Goal: Task Accomplishment & Management: Use online tool/utility

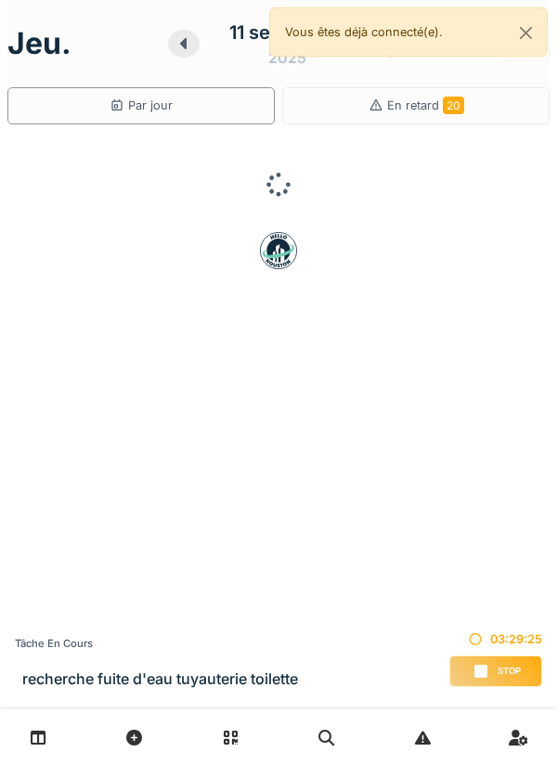
click at [498, 669] on span "Stop" at bounding box center [509, 671] width 23 height 13
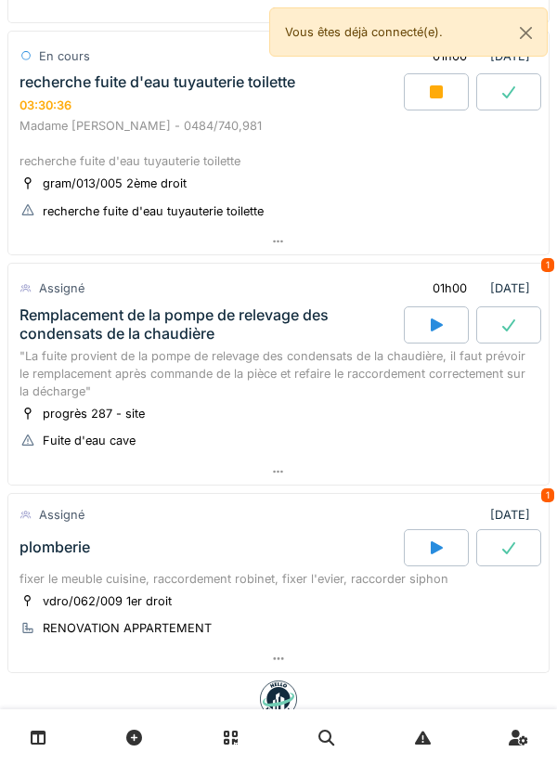
scroll to position [530, 0]
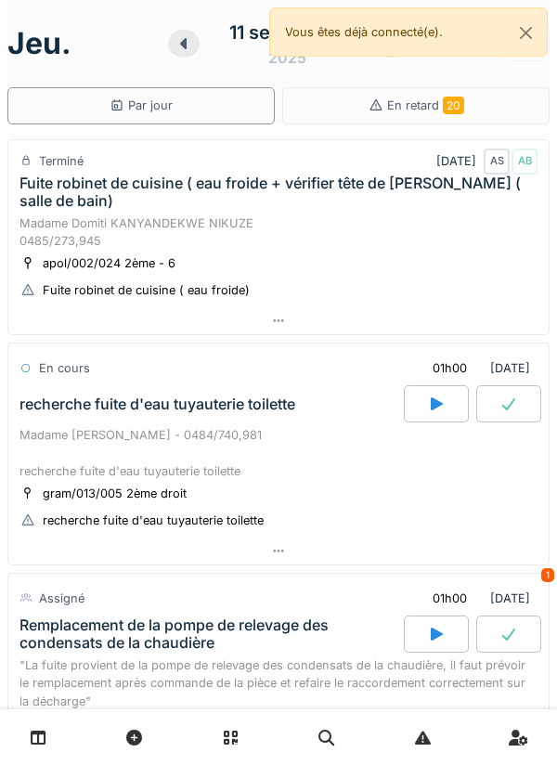
click at [306, 317] on div at bounding box center [278, 320] width 540 height 27
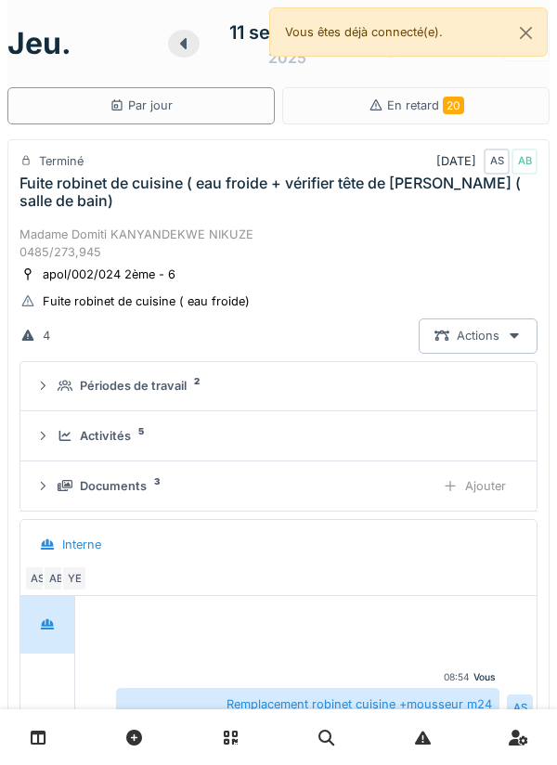
scroll to position [65, 0]
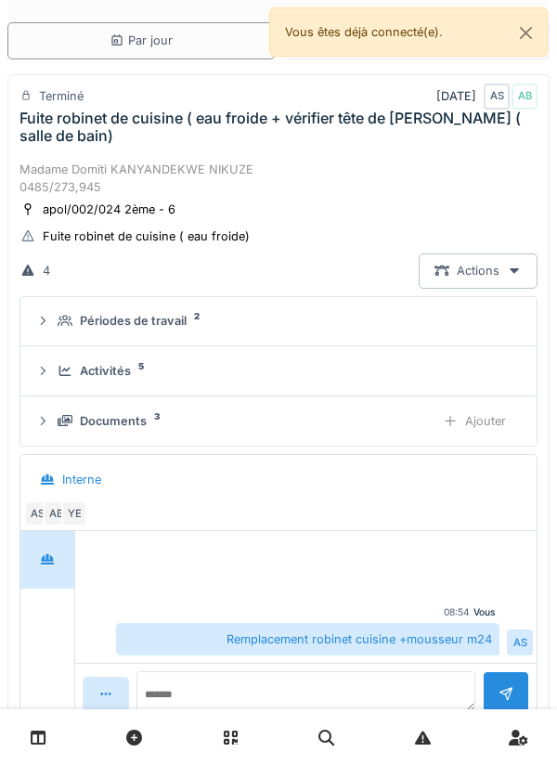
click at [323, 382] on summary "Activités 5" at bounding box center [278, 371] width 501 height 34
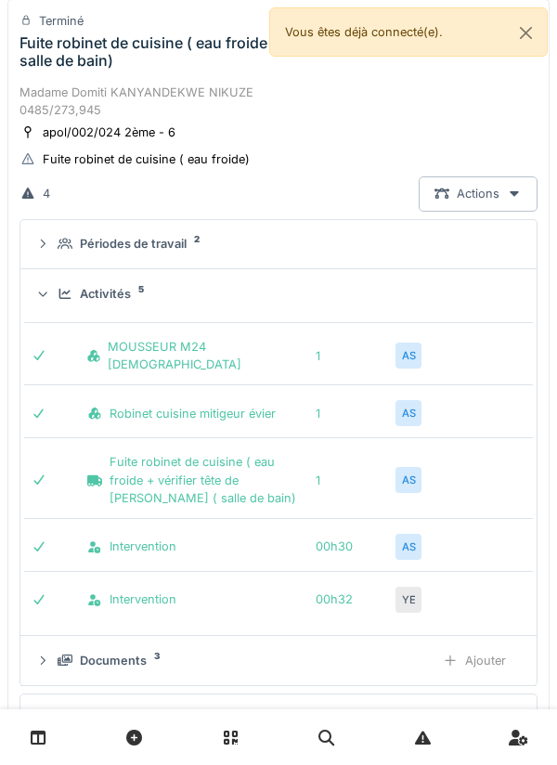
scroll to position [146, 0]
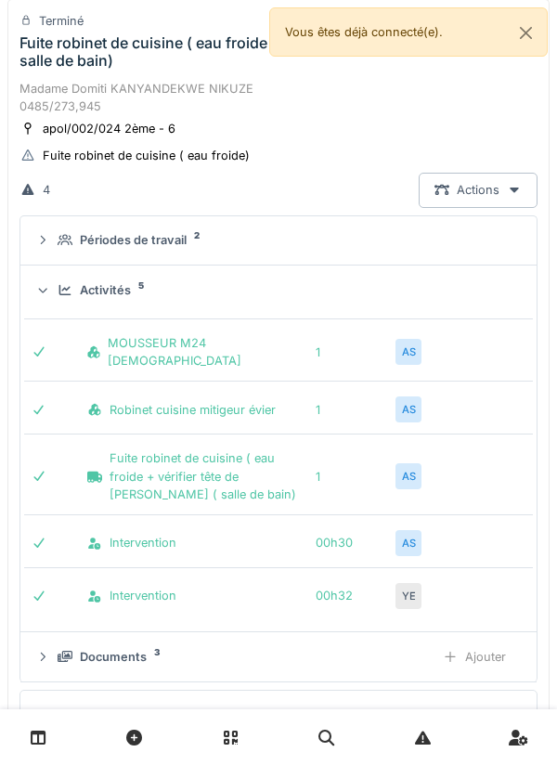
click at [415, 275] on summary "Activités 5" at bounding box center [278, 290] width 501 height 34
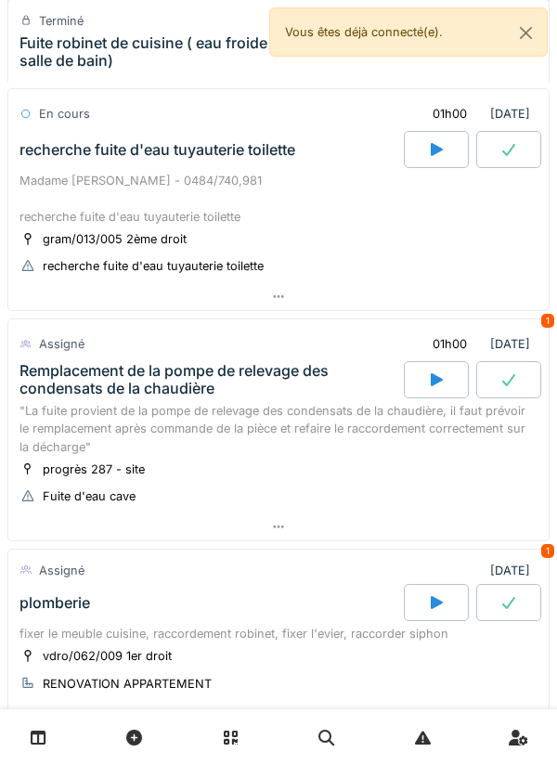
click at [329, 295] on div at bounding box center [278, 296] width 540 height 27
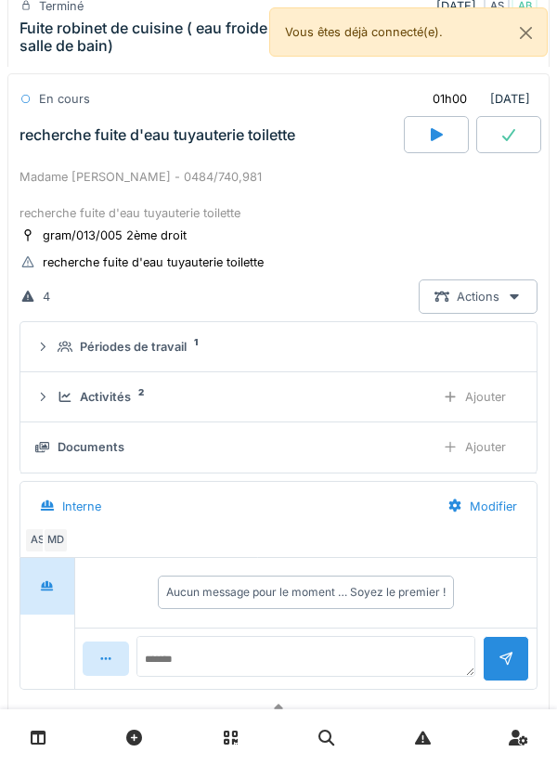
scroll to position [786, 0]
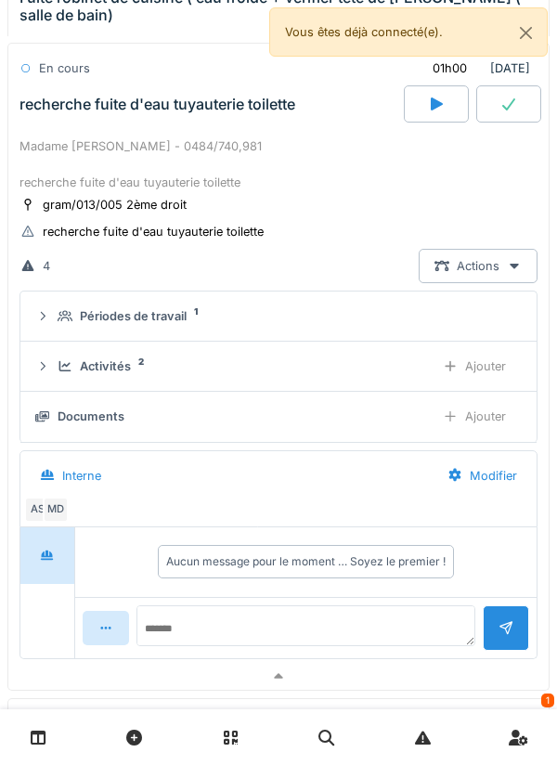
click at [462, 373] on div "Ajouter" at bounding box center [474, 366] width 95 height 34
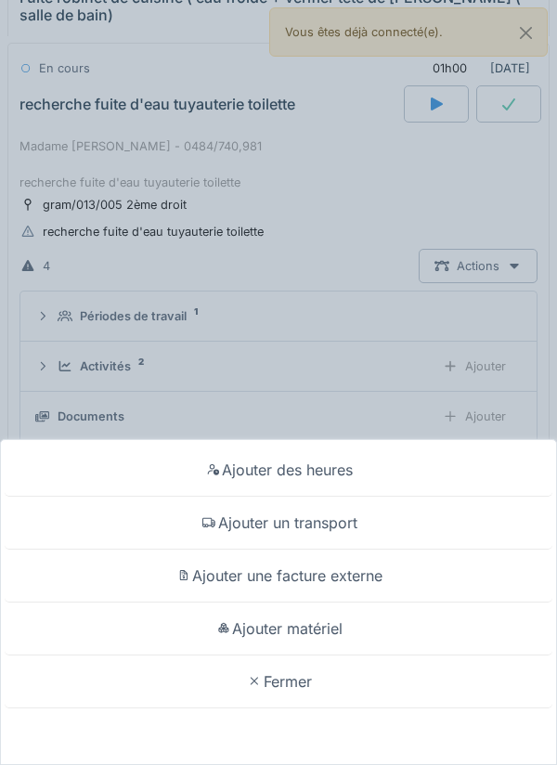
click at [354, 621] on div "Ajouter matériel" at bounding box center [279, 628] width 548 height 53
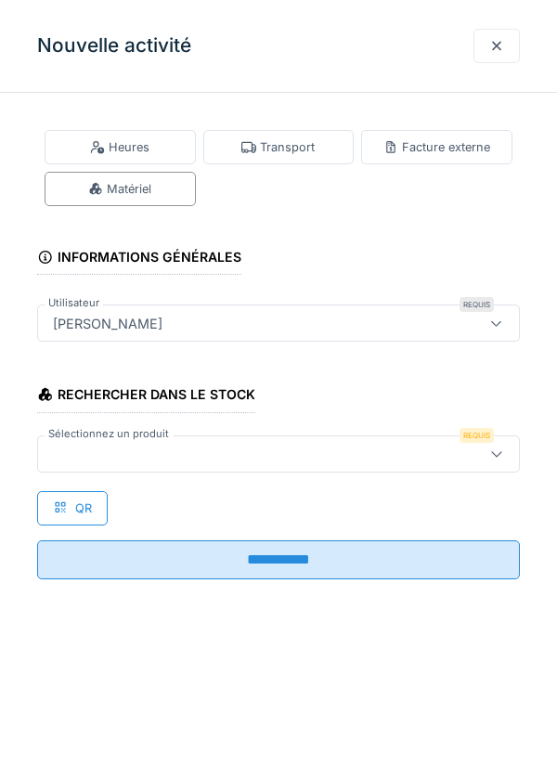
click at [288, 469] on div at bounding box center [278, 453] width 483 height 37
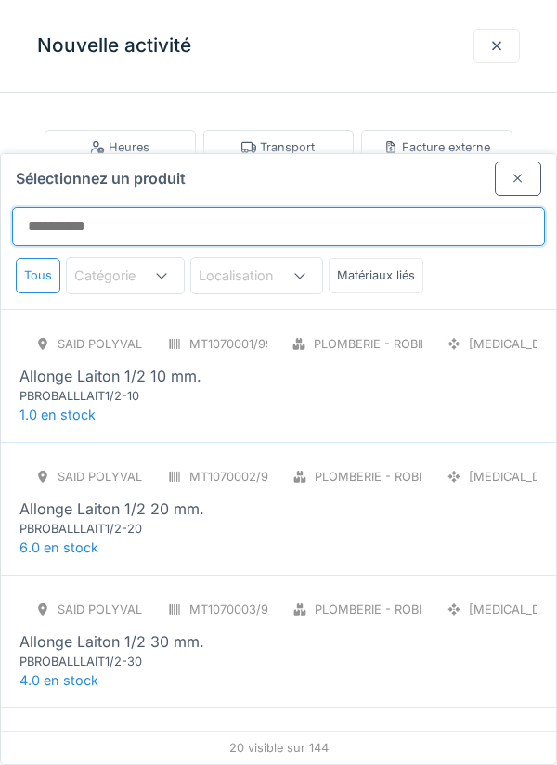
click at [472, 207] on input "Sélectionnez un produit" at bounding box center [278, 226] width 533 height 39
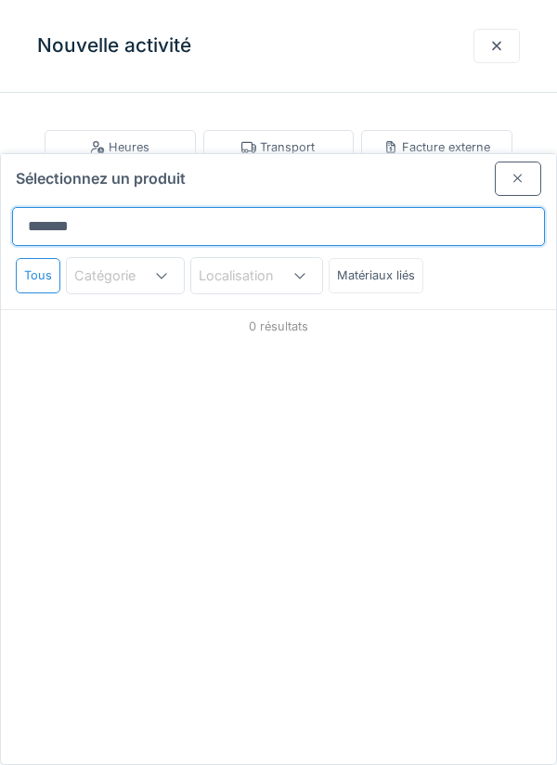
type input "*******"
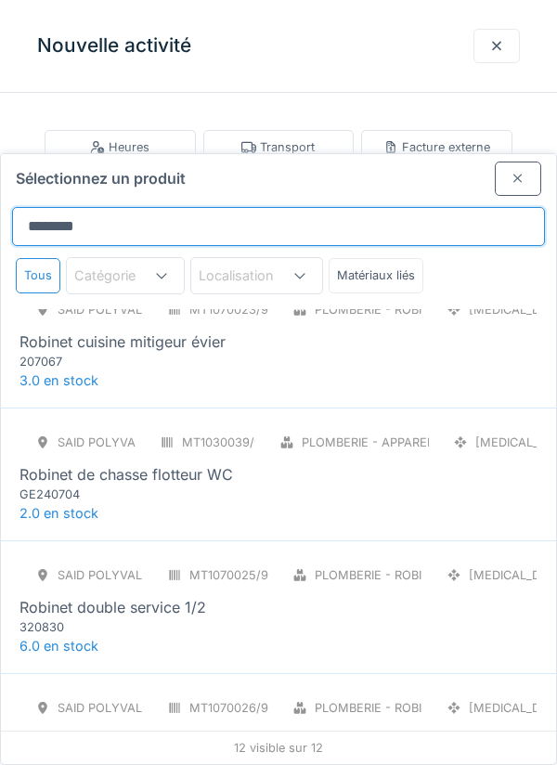
scroll to position [183, 0]
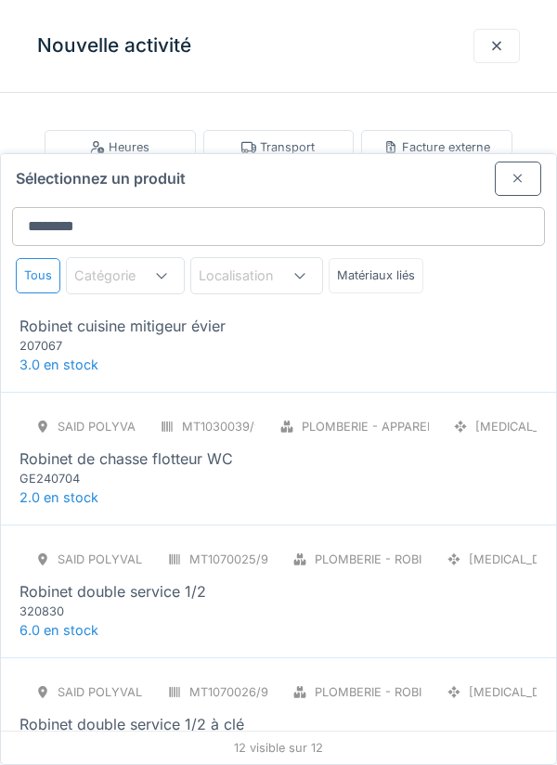
click at [336, 278] on div "SAID polyvalent RE MT1070023/999/012 Plomberie - Robinetterie [MEDICAL_DATA] Ro…" at bounding box center [278, 316] width 518 height 78
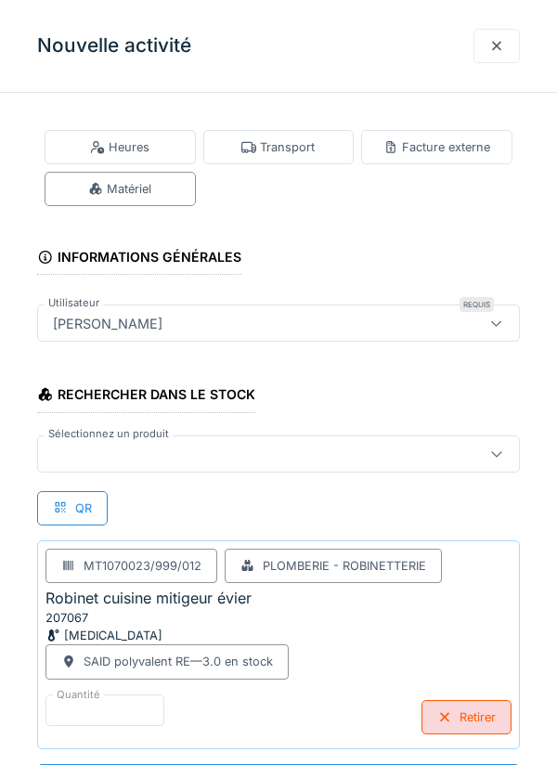
click at [324, 453] on div at bounding box center [247, 454] width 405 height 20
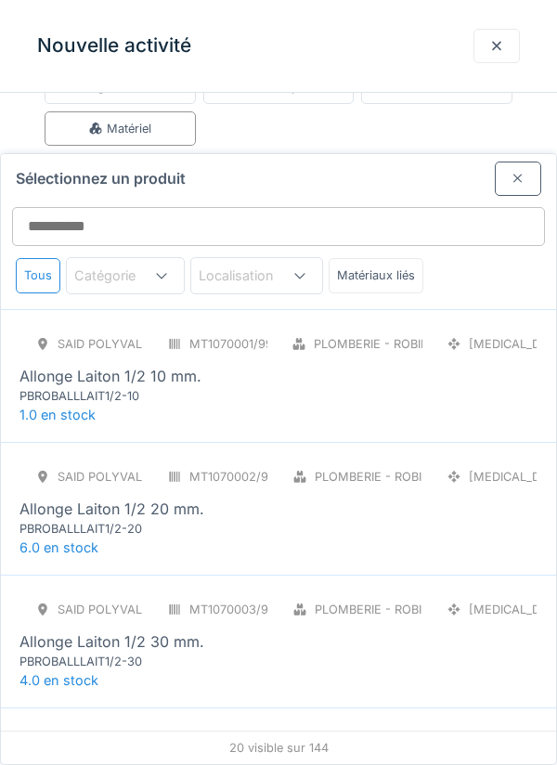
scroll to position [71, 0]
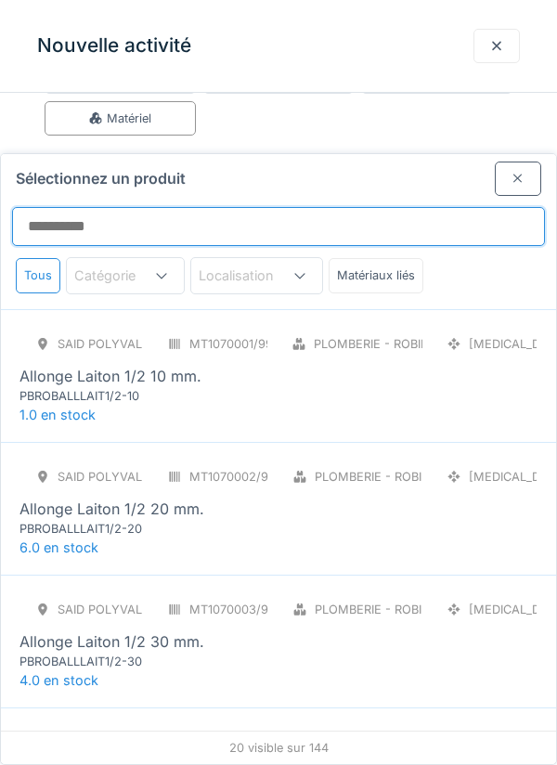
click at [416, 207] on input "Sélectionnez un produit" at bounding box center [278, 226] width 533 height 39
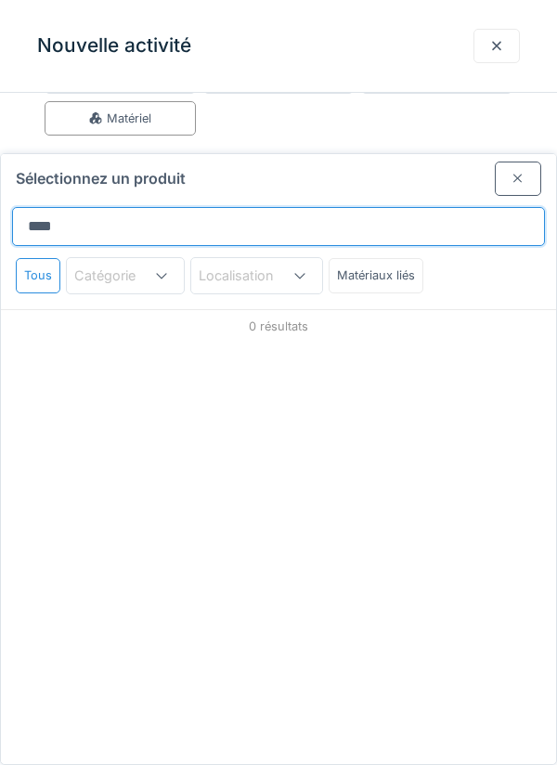
type input "*****"
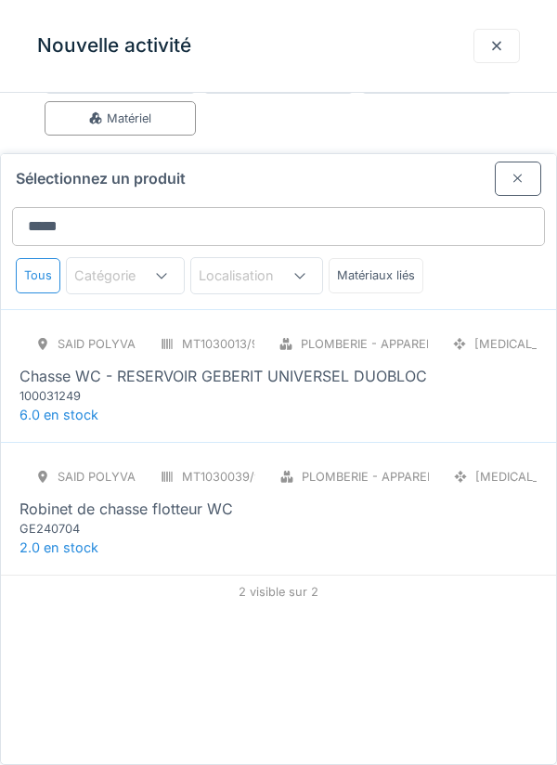
click at [340, 327] on div "SAID polyvalent RE MT1030013/999/012 Plomberie - Appareils sanitaires [MEDICAL_…" at bounding box center [278, 366] width 518 height 78
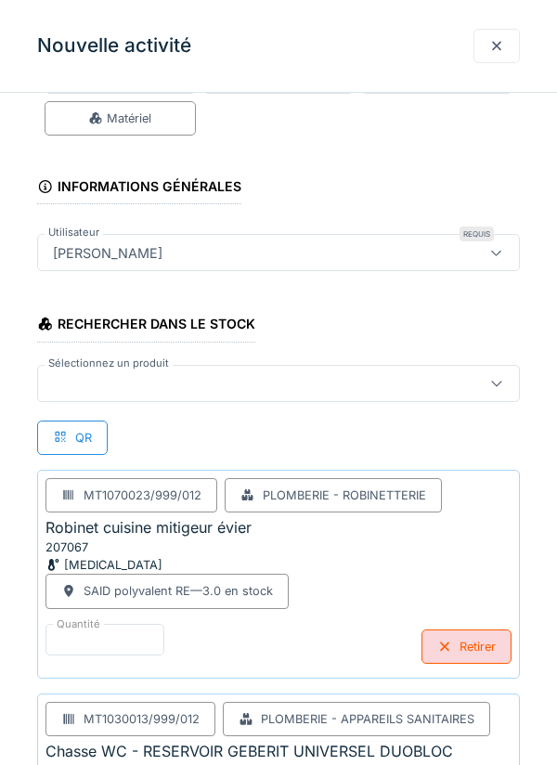
click at [304, 389] on div at bounding box center [247, 383] width 405 height 20
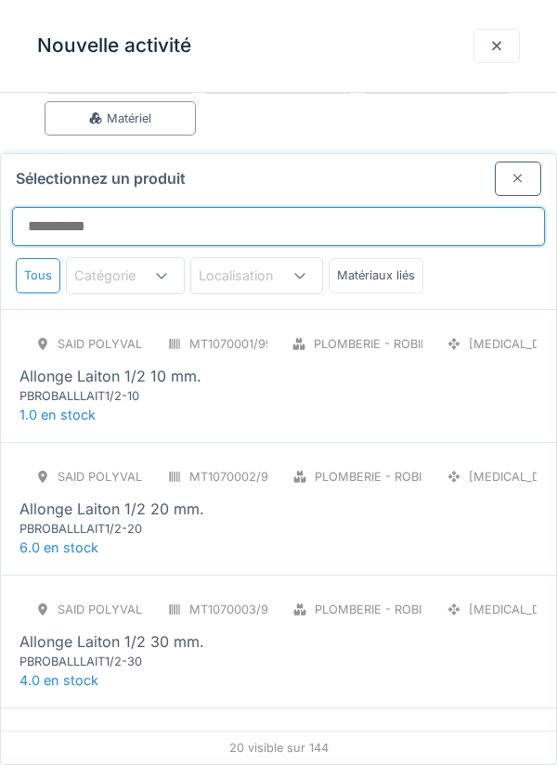
click at [392, 207] on input "Sélectionnez un produit" at bounding box center [278, 226] width 533 height 39
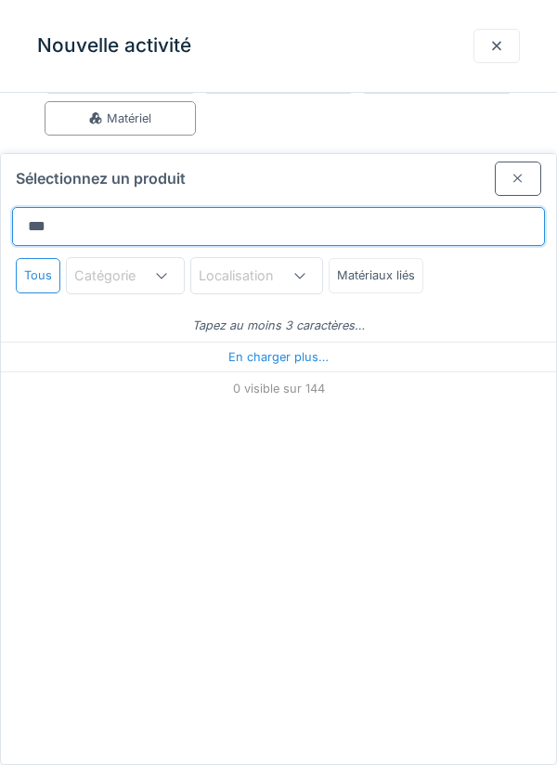
type input "****"
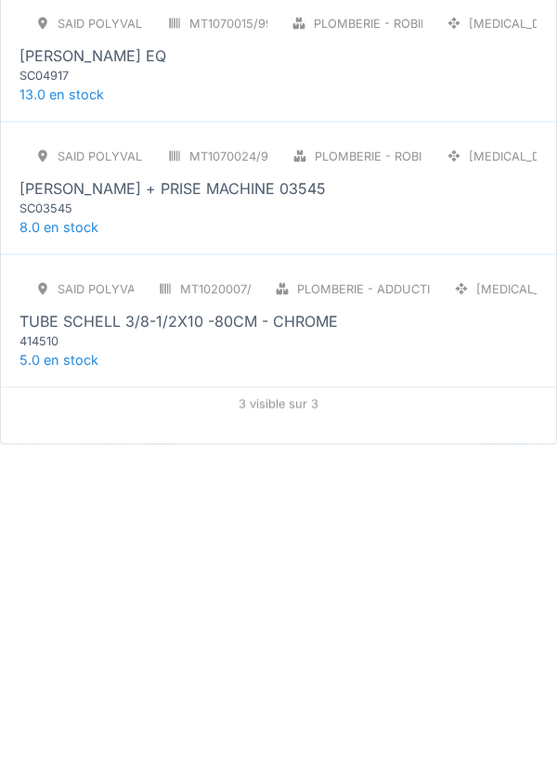
click at [376, 596] on div "SAID polyvalent RE MT1020007/999/012 Plomberie - Adduction tuyauterie [MEDICAL_…" at bounding box center [278, 631] width 518 height 78
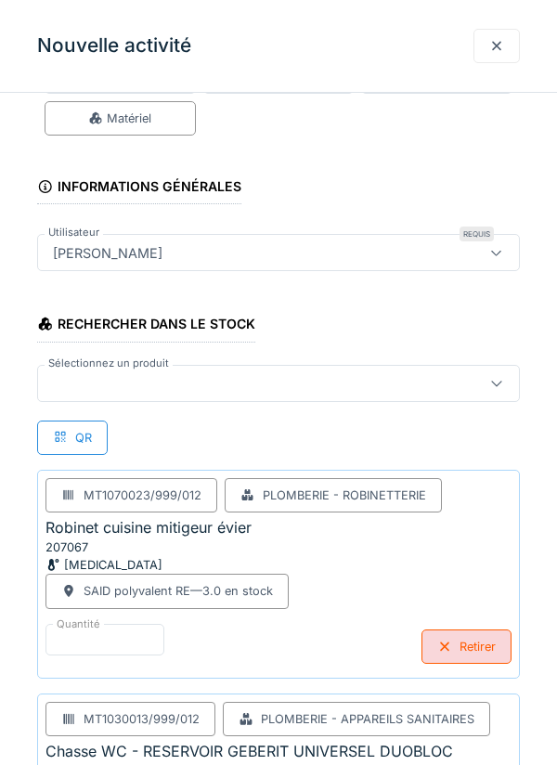
click at [348, 386] on div at bounding box center [247, 383] width 405 height 20
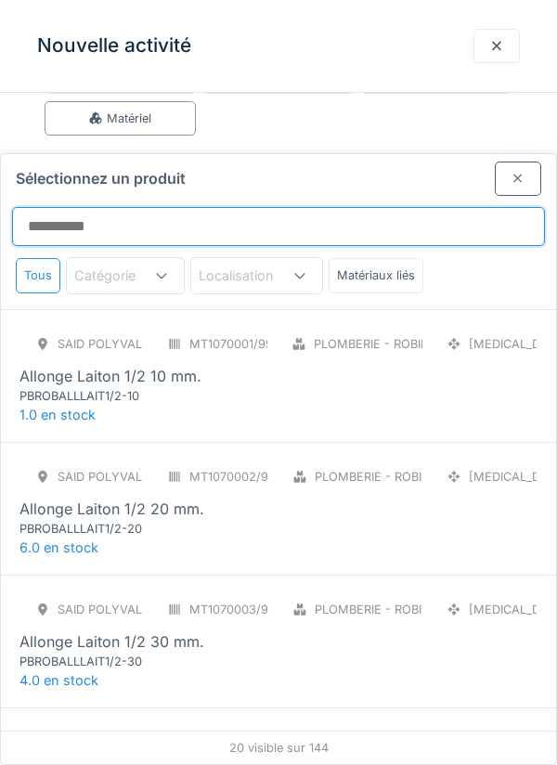
click at [422, 207] on input "Sélectionnez un produit" at bounding box center [278, 226] width 533 height 39
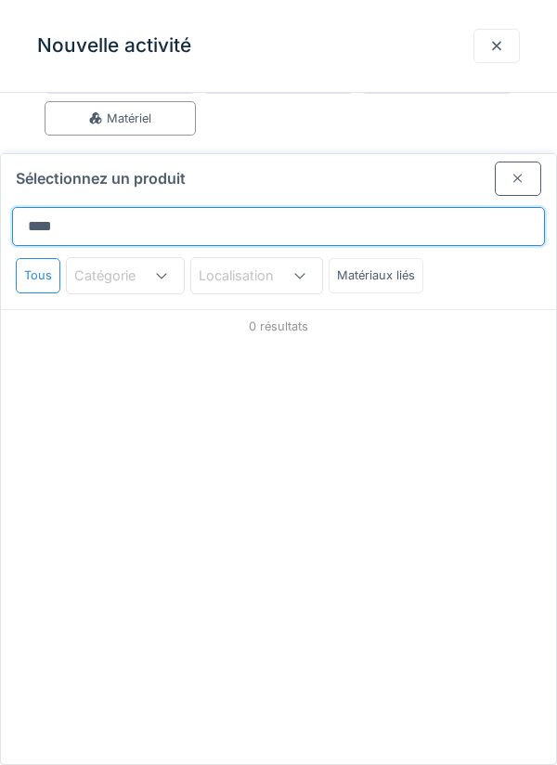
type input "*****"
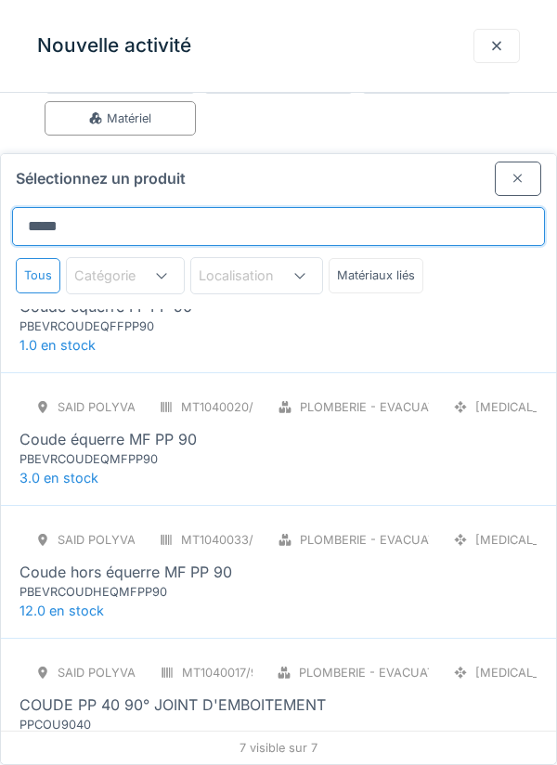
scroll to position [123, 0]
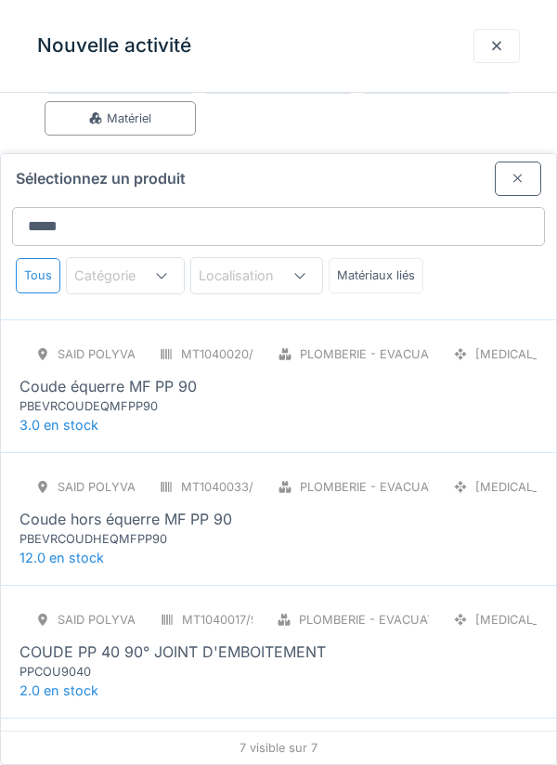
click at [376, 338] on div "SAID polyvalent RE MT1040020/999/012 Plomberie - Evacuation raccord [MEDICAL_DA…" at bounding box center [278, 376] width 518 height 78
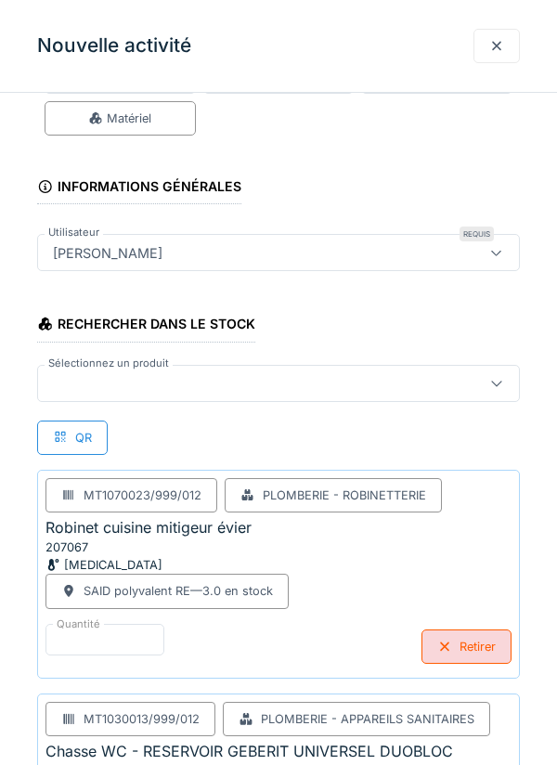
click at [268, 385] on div at bounding box center [247, 383] width 405 height 20
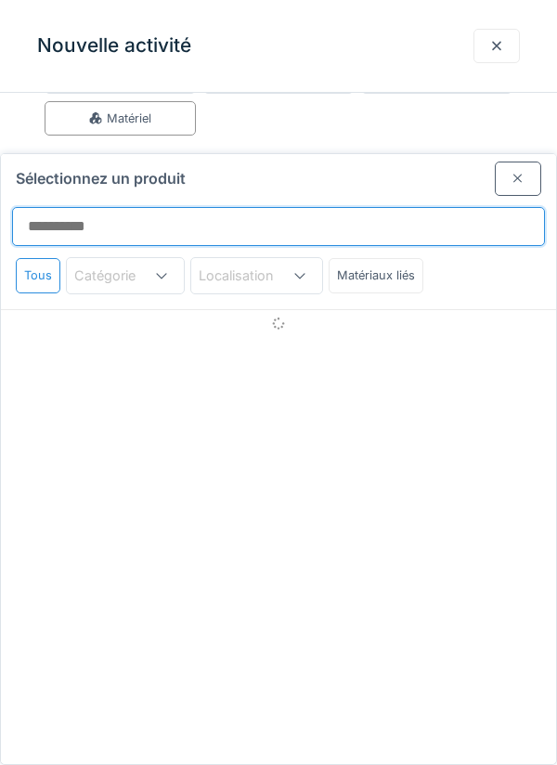
click at [389, 207] on input "Sélectionnez un produit" at bounding box center [278, 226] width 533 height 39
type input "*****"
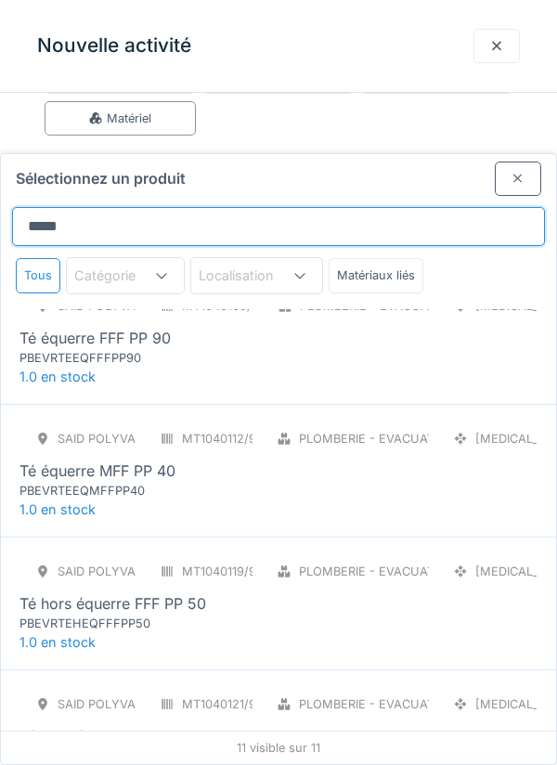
scroll to position [297, 0]
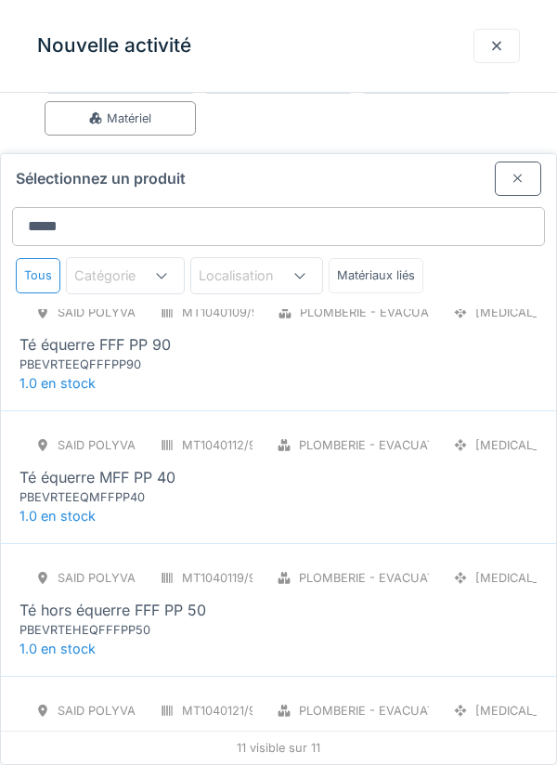
click at [352, 303] on div "SAID polyvalent RE MT1040109/999/012 Plomberie - Evacuation raccord [MEDICAL_DA…" at bounding box center [278, 344] width 555 height 133
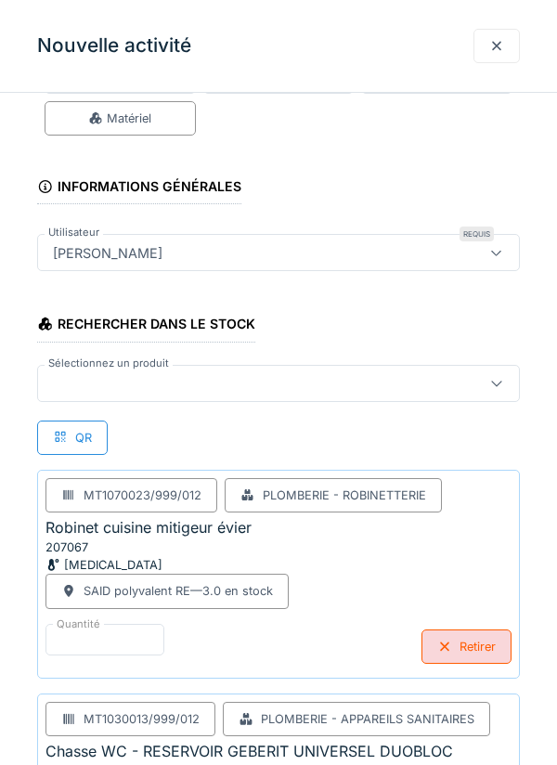
click at [336, 383] on div at bounding box center [247, 383] width 405 height 20
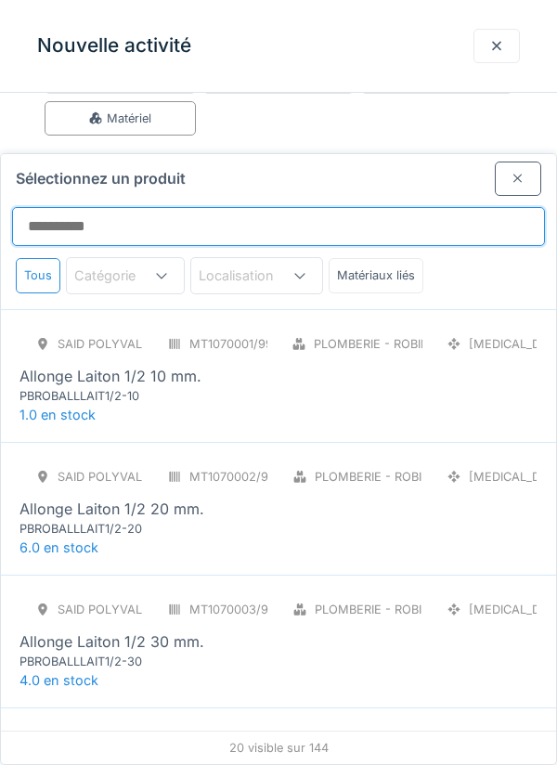
click at [393, 207] on input "Sélectionnez un produit" at bounding box center [278, 226] width 533 height 39
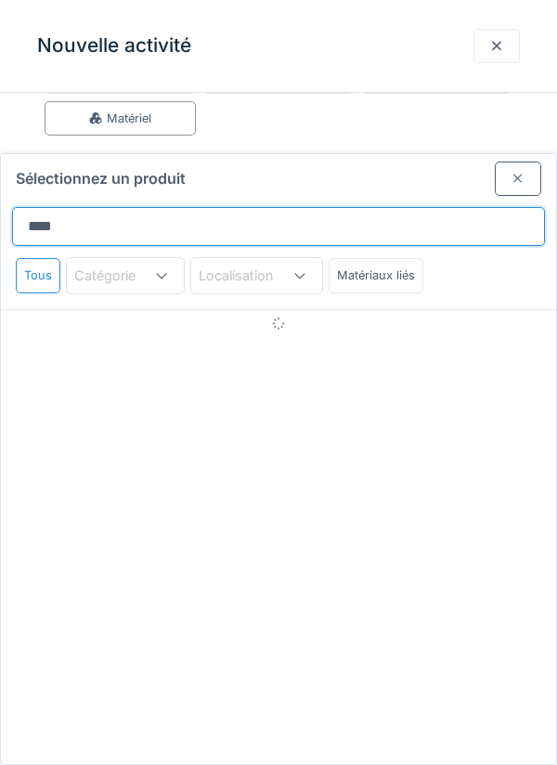
type input "*********"
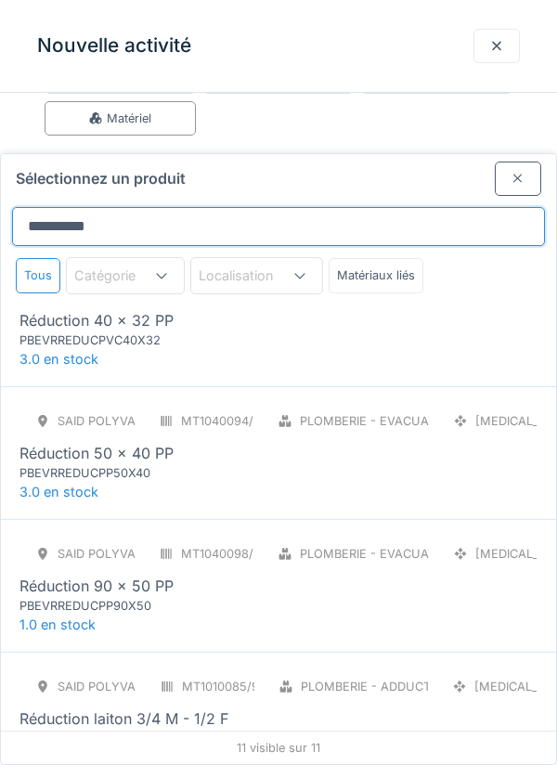
scroll to position [190, 0]
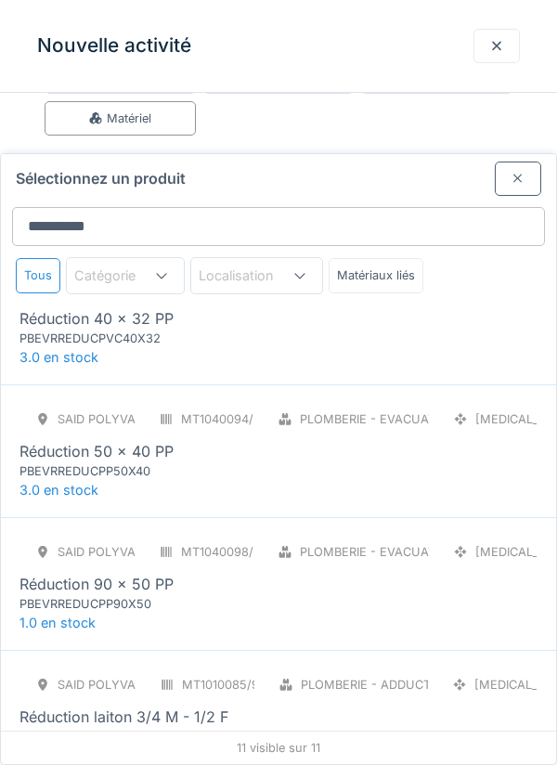
click at [334, 279] on div "SAID polyvalent RE MT1040092/999/012 Plomberie - Evacuation raccord [MEDICAL_DA…" at bounding box center [278, 318] width 555 height 133
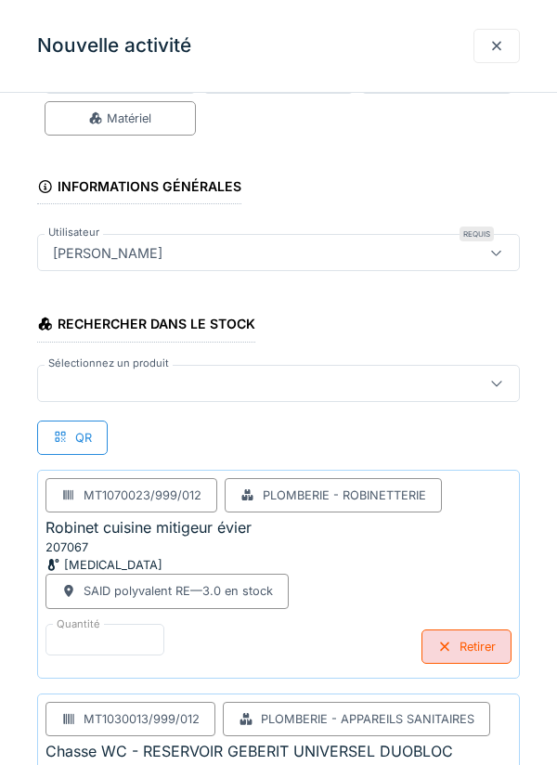
click at [272, 385] on div at bounding box center [247, 383] width 405 height 20
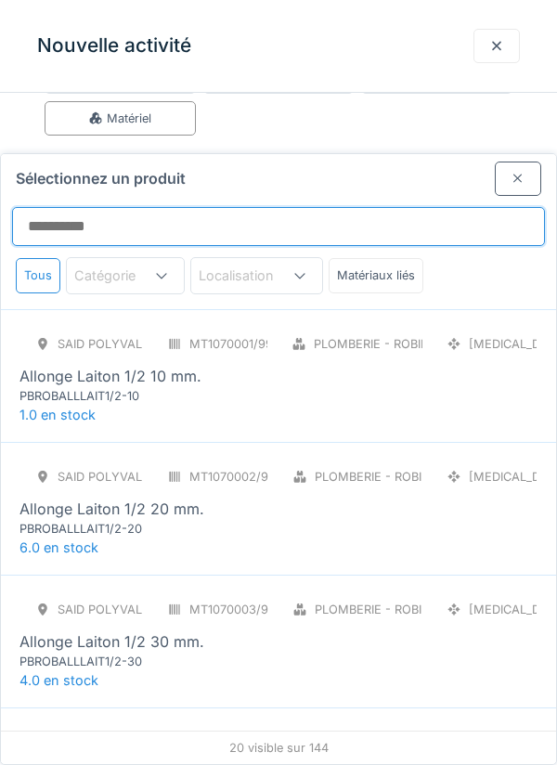
click at [288, 207] on input "Sélectionnez un produit" at bounding box center [278, 226] width 533 height 39
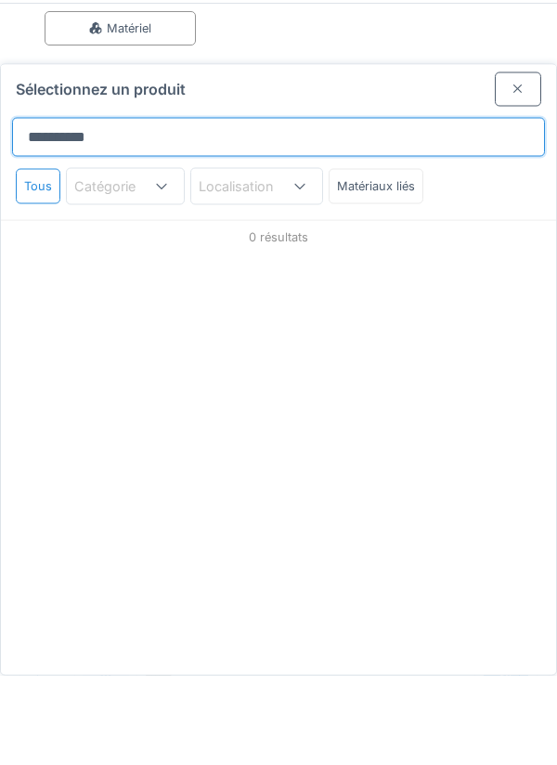
type input "*********"
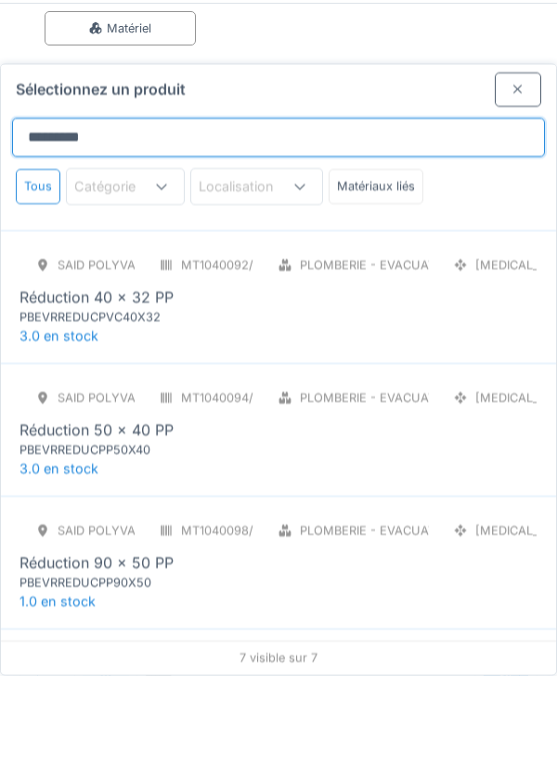
scroll to position [184, 0]
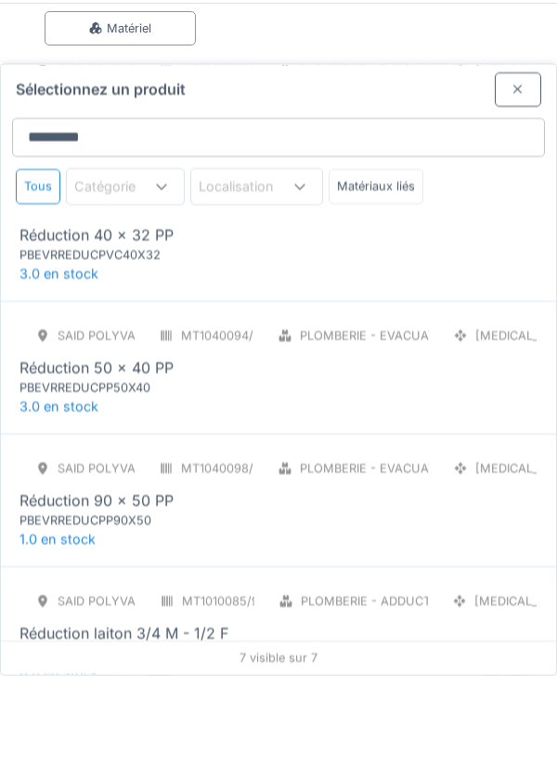
click at [340, 412] on div "SAID polyvalent RE MT1040094/999/012 Plomberie - Evacuation raccord [MEDICAL_DA…" at bounding box center [278, 447] width 518 height 78
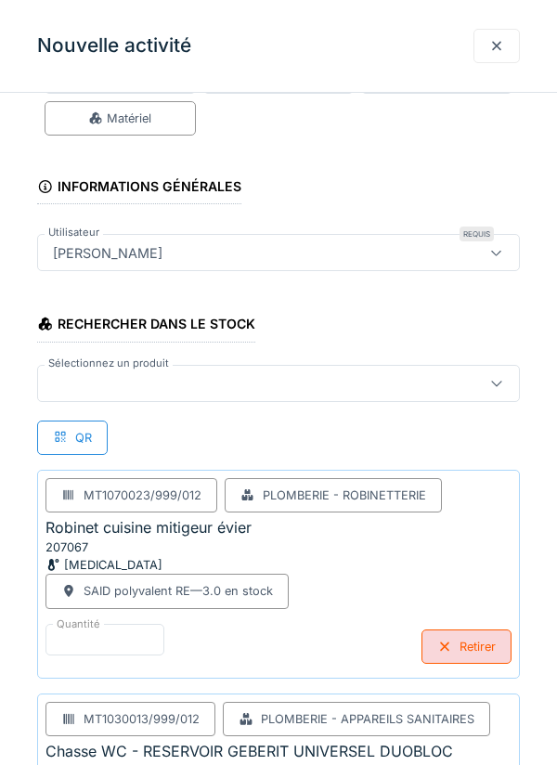
click at [276, 373] on div at bounding box center [247, 383] width 405 height 20
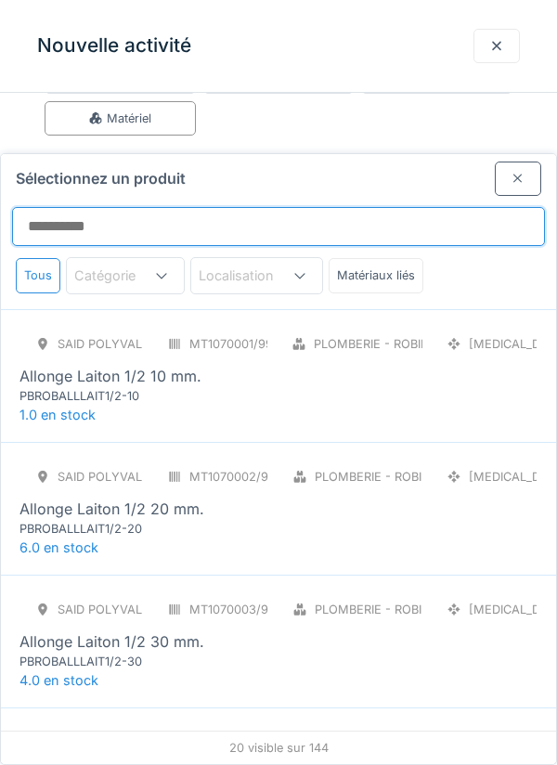
click at [367, 207] on input "Sélectionnez un produit" at bounding box center [278, 226] width 533 height 39
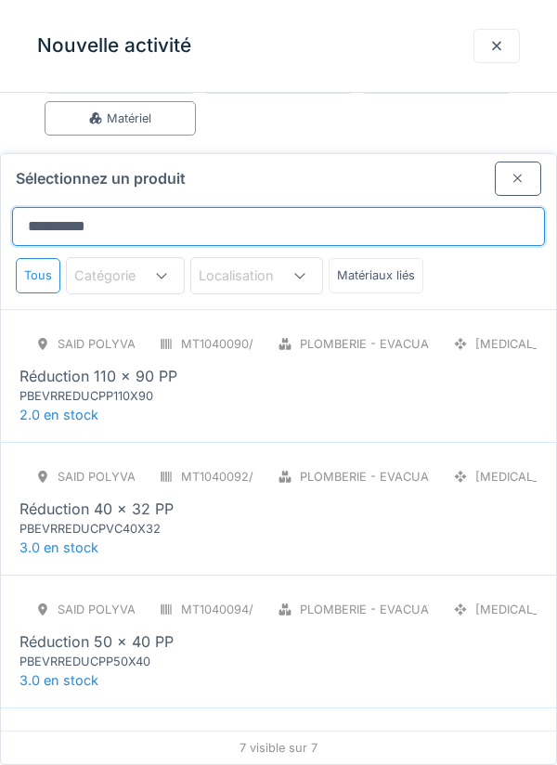
type input "*********"
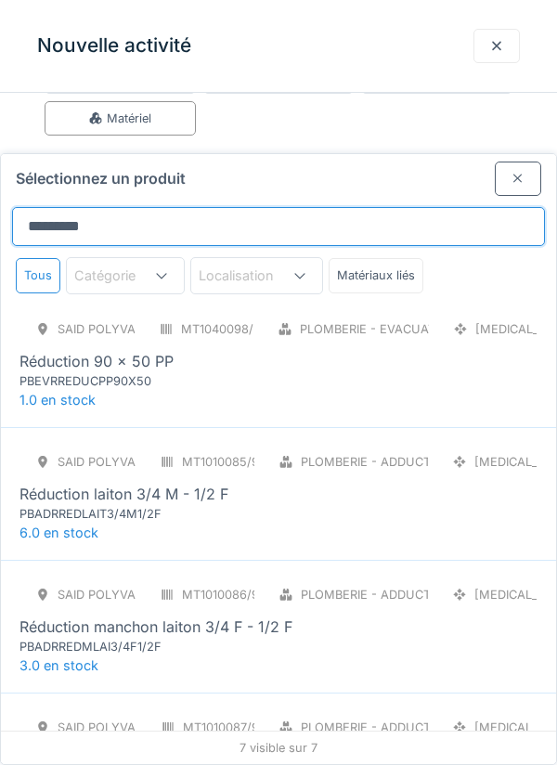
scroll to position [415, 0]
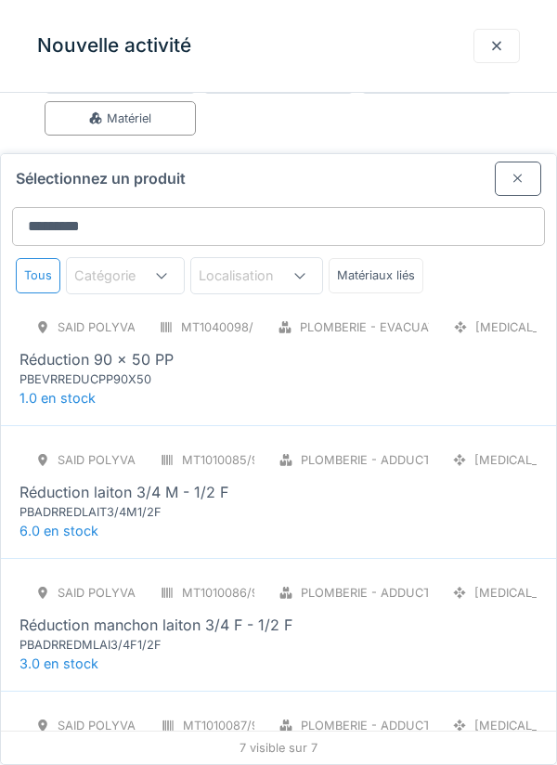
click at [350, 316] on div "SAID polyvalent RE MT1040098/999/012 Plomberie - Evacuation raccord [MEDICAL_DA…" at bounding box center [278, 349] width 518 height 78
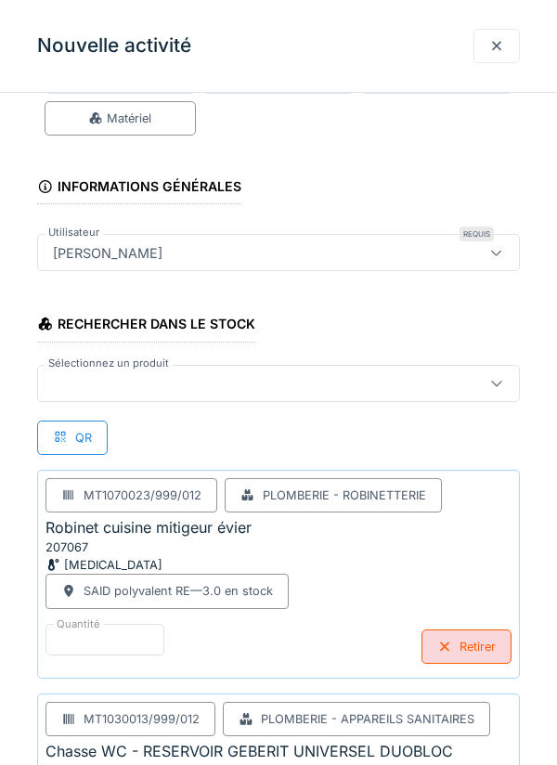
click at [363, 374] on div at bounding box center [247, 383] width 405 height 20
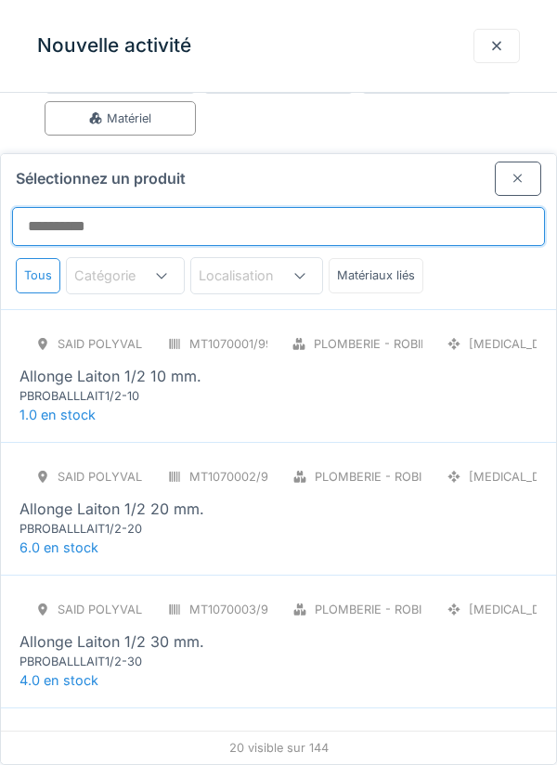
click at [470, 207] on input "Sélectionnez un produit" at bounding box center [278, 226] width 533 height 39
type input "**"
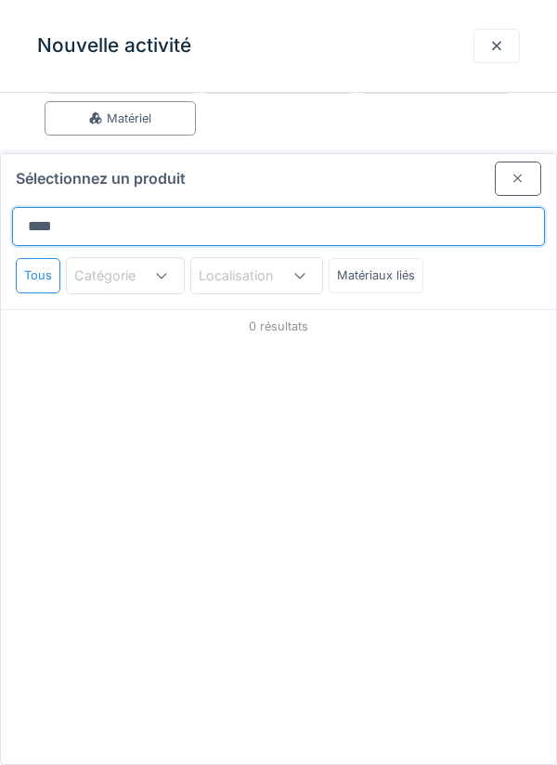
type input "*****"
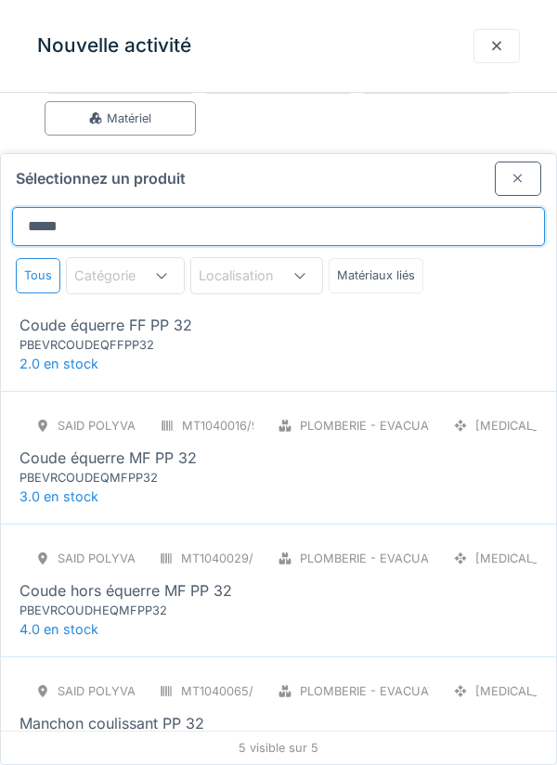
scroll to position [76, 0]
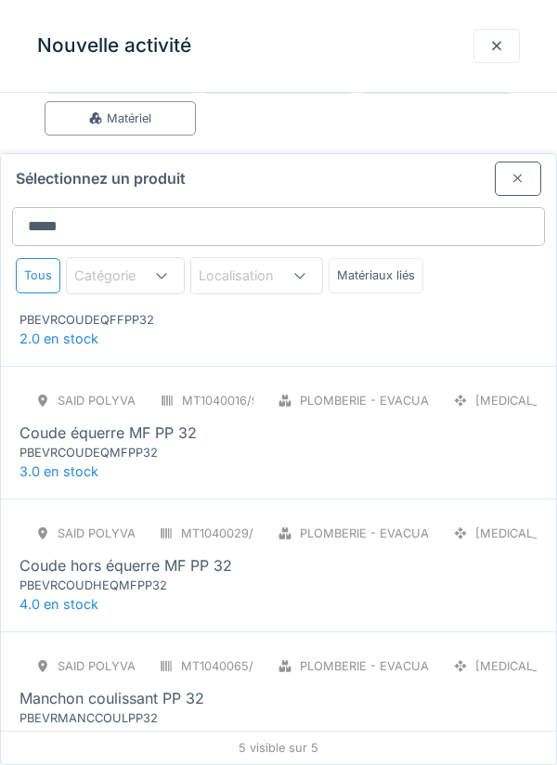
click at [348, 272] on div "SAID polyvalent RE MT1040009/999/012 Plomberie - Evacuation raccord [MEDICAL_DA…" at bounding box center [278, 299] width 555 height 133
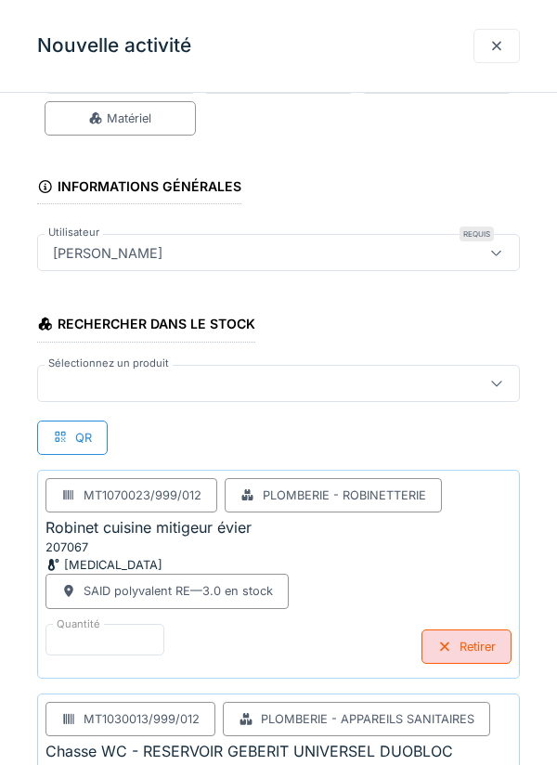
click at [312, 400] on div at bounding box center [278, 383] width 483 height 37
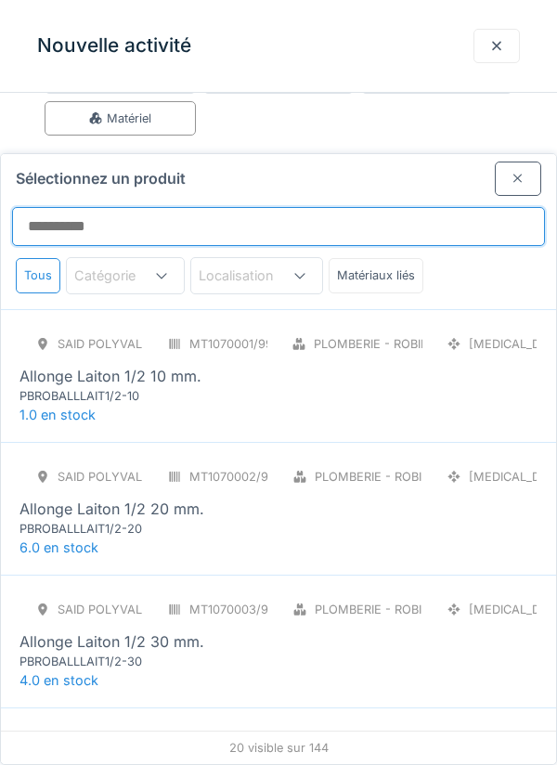
click at [365, 207] on input "Sélectionnez un produit" at bounding box center [278, 226] width 533 height 39
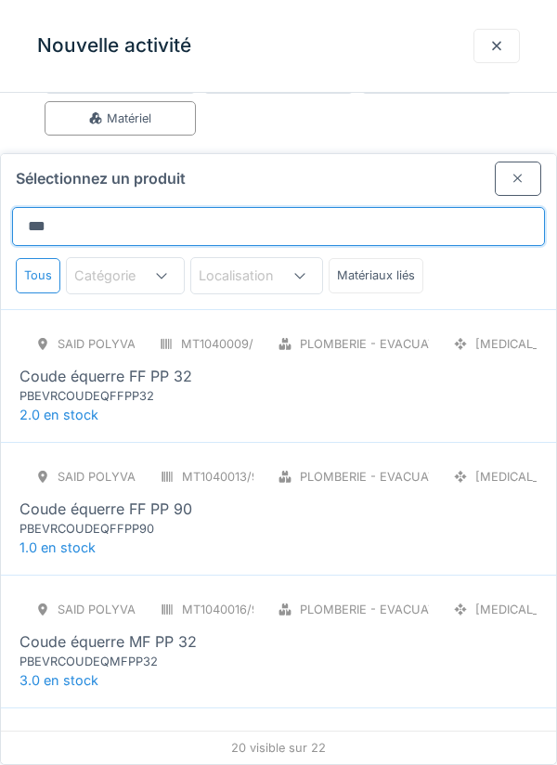
type input "*****"
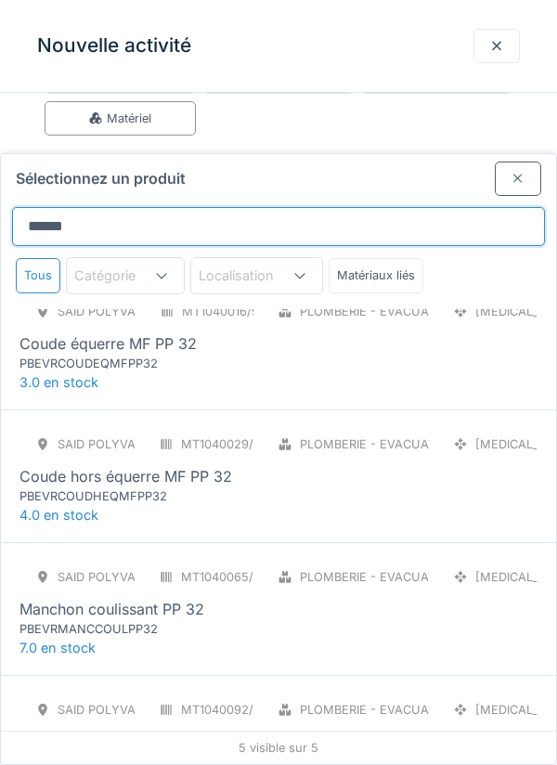
scroll to position [171, 0]
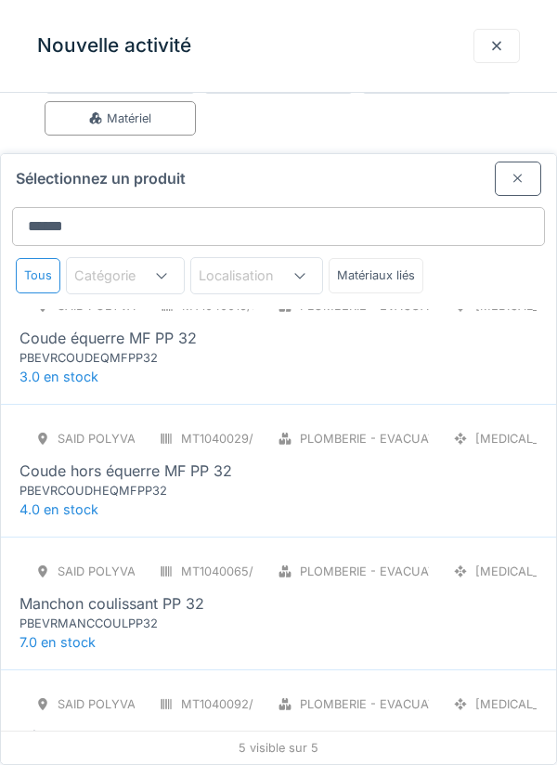
click at [382, 289] on div "SAID polyvalent RE MT1040016/999/012 Plomberie - Evacuation raccord [MEDICAL_DA…" at bounding box center [278, 328] width 518 height 78
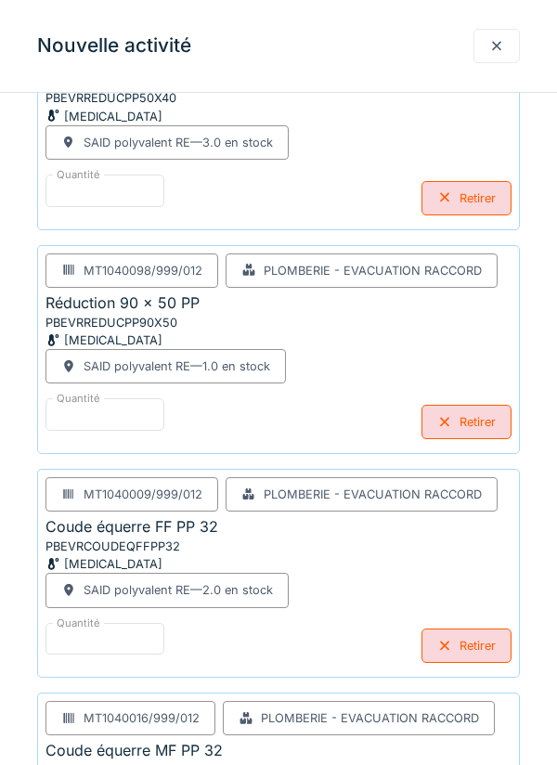
scroll to position [2016, 0]
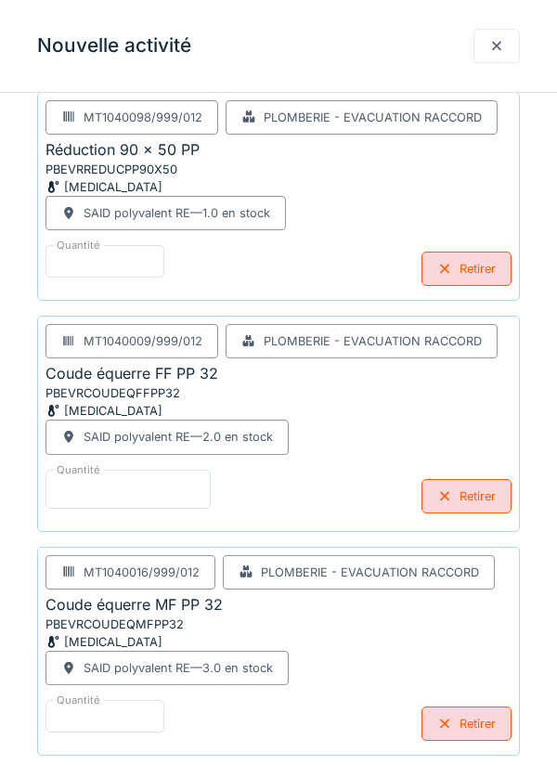
click at [97, 492] on input "*" at bounding box center [127, 489] width 165 height 39
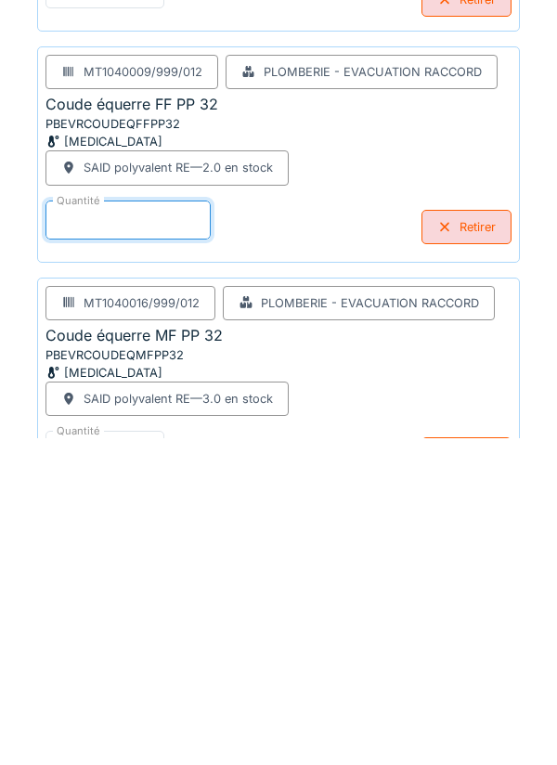
scroll to position [2113, 0]
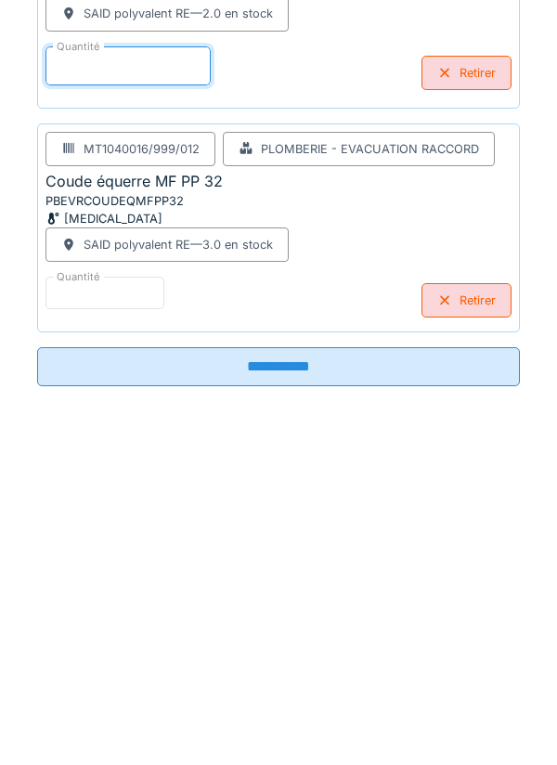
type input "*"
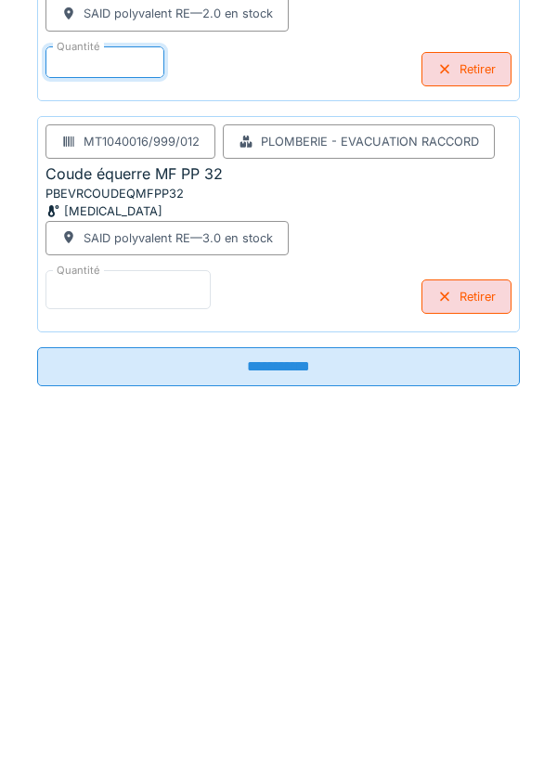
click at [169, 632] on input "*" at bounding box center [127, 616] width 165 height 39
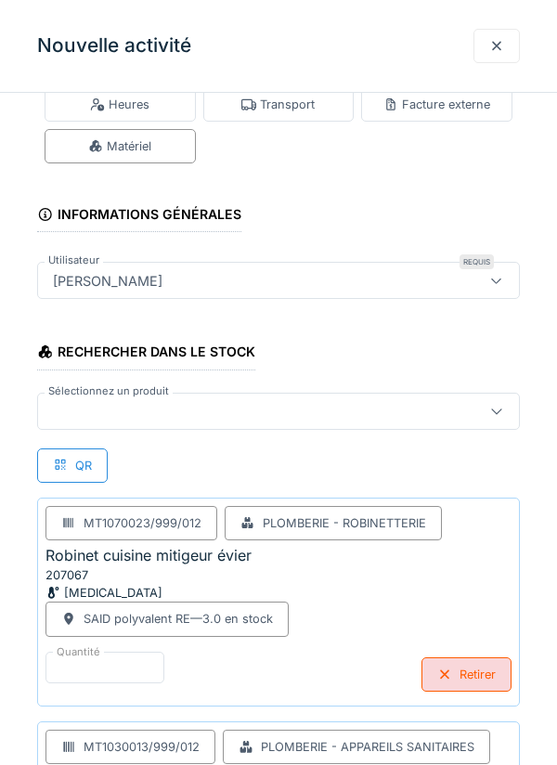
scroll to position [0, 0]
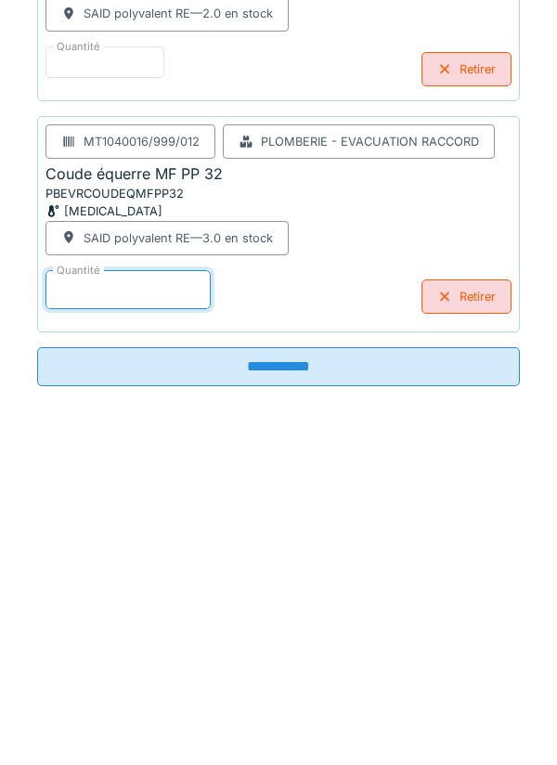
type input "*"
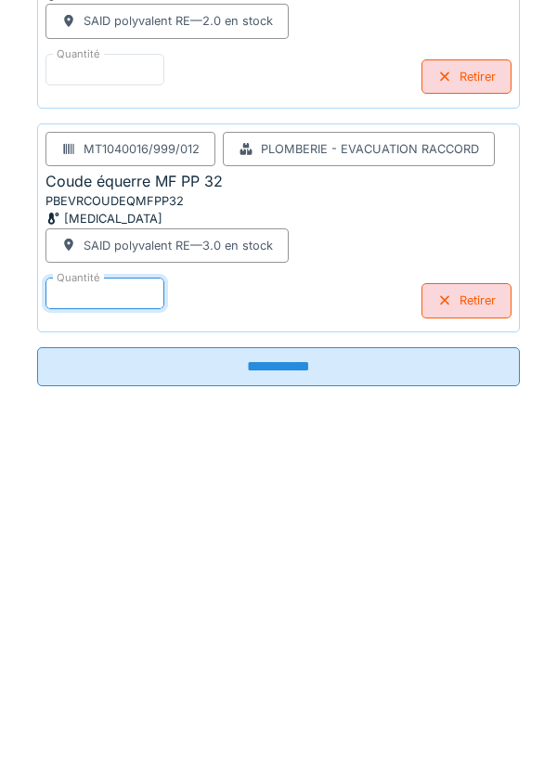
click at [363, 699] on input "**********" at bounding box center [278, 693] width 483 height 39
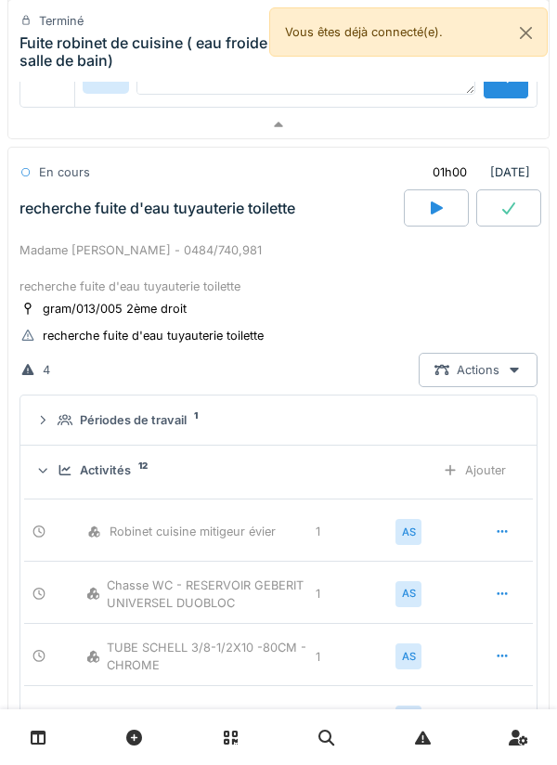
scroll to position [654, 0]
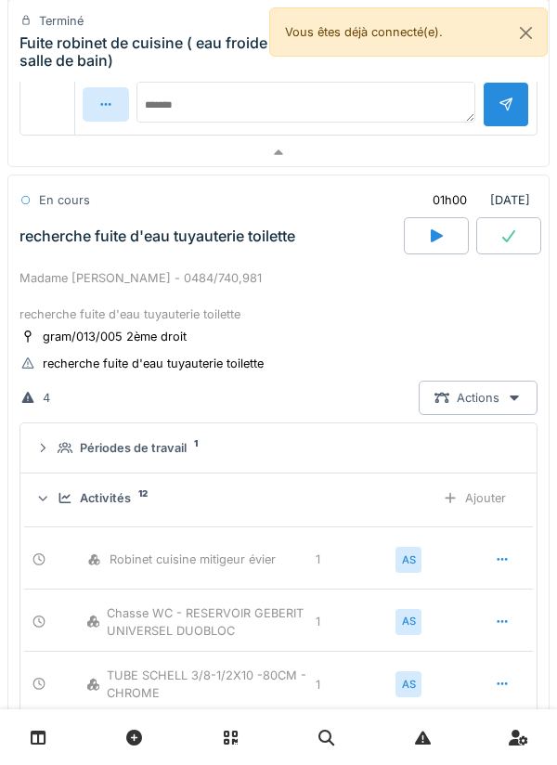
click at [345, 513] on div "Activités 12 Ajouter" at bounding box center [278, 498] width 486 height 34
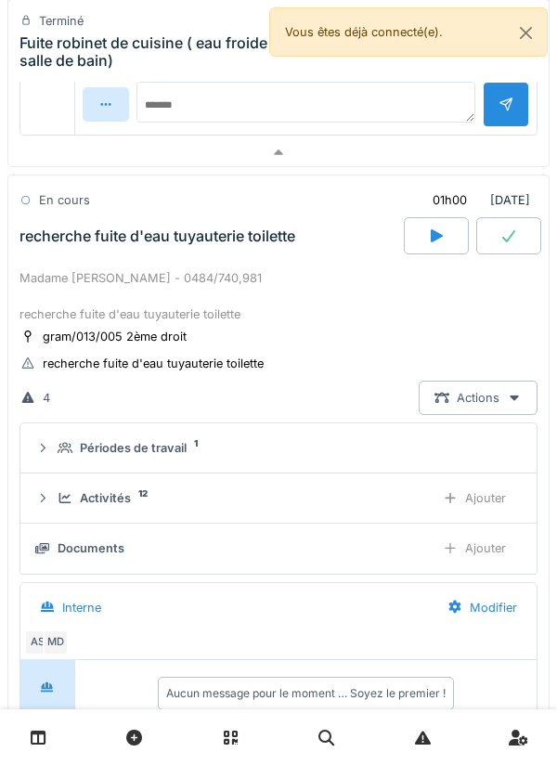
click at [486, 494] on div "Ajouter" at bounding box center [474, 498] width 95 height 34
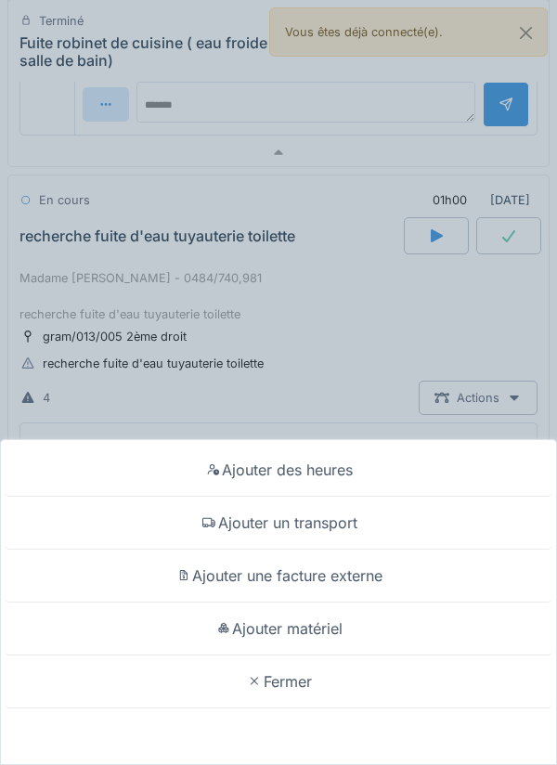
click at [338, 628] on div "Ajouter matériel" at bounding box center [279, 628] width 548 height 53
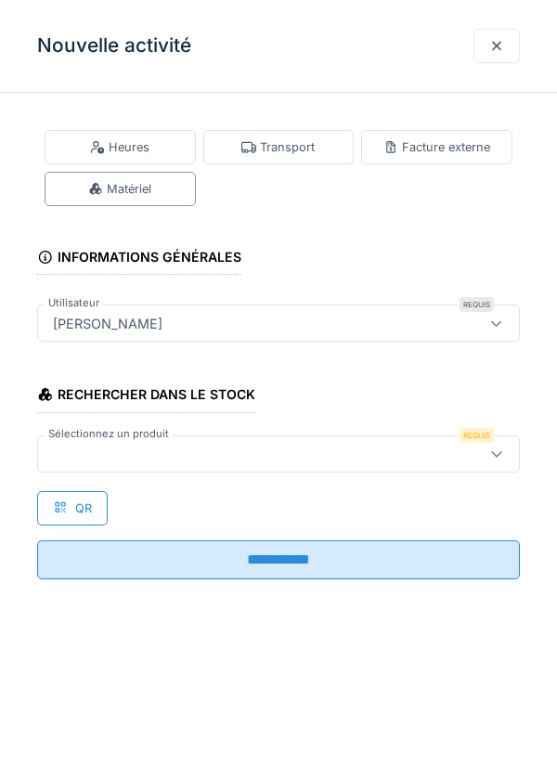
click at [332, 458] on div at bounding box center [247, 454] width 405 height 20
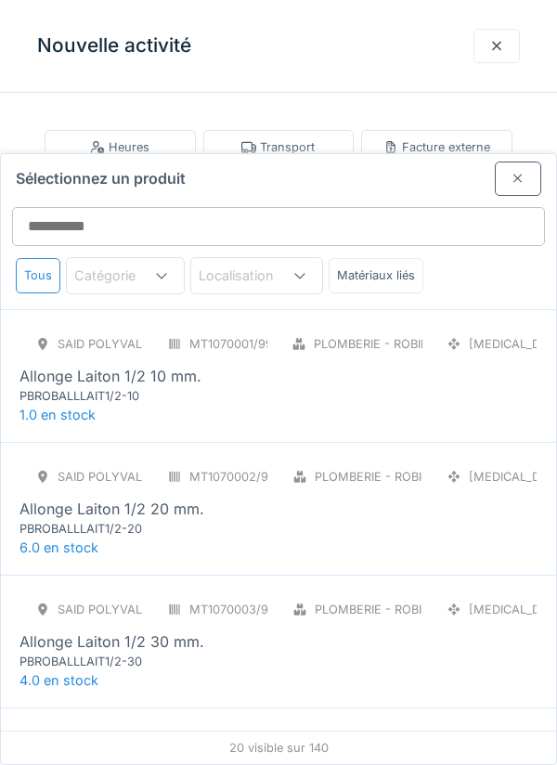
click at [486, 185] on div "Sélectionnez un produit Tous Catégorie Localisation Matériaux liés" at bounding box center [278, 231] width 555 height 155
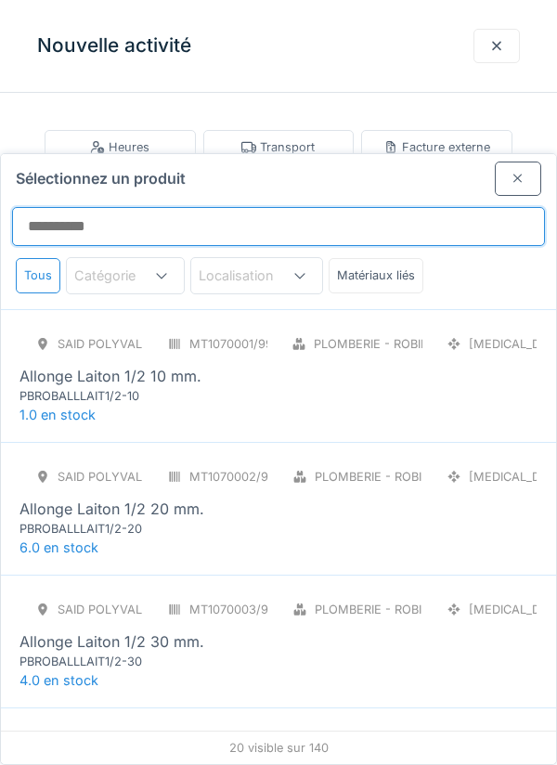
click at [420, 207] on input "Sélectionnez un produit" at bounding box center [278, 226] width 533 height 39
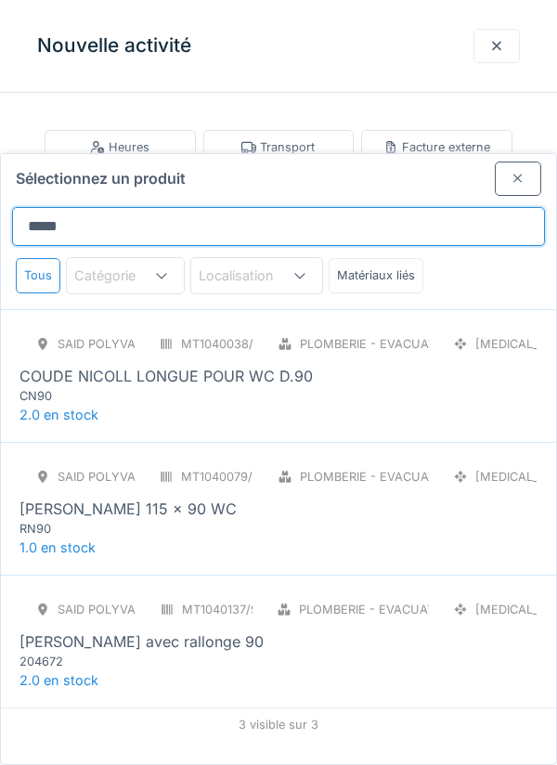
type input "******"
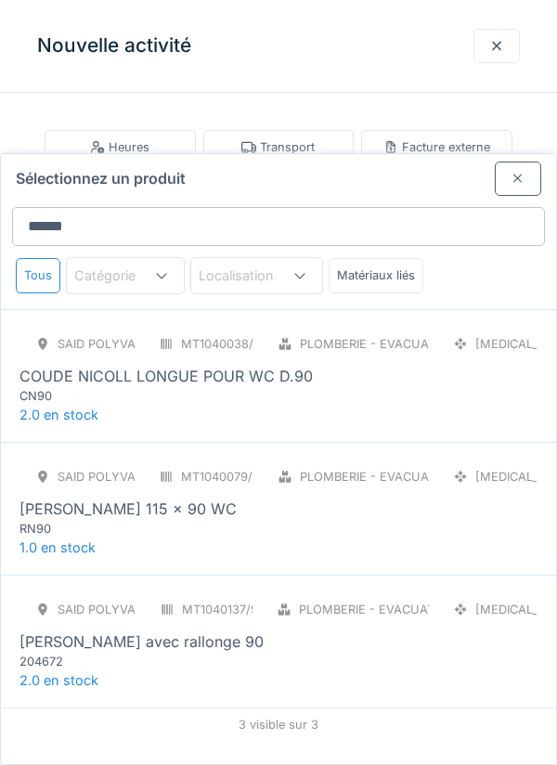
click at [295, 327] on div "SAID polyvalent RE MT1040038/999/012 Plomberie - Evacuation raccord [MEDICAL_DA…" at bounding box center [278, 366] width 518 height 78
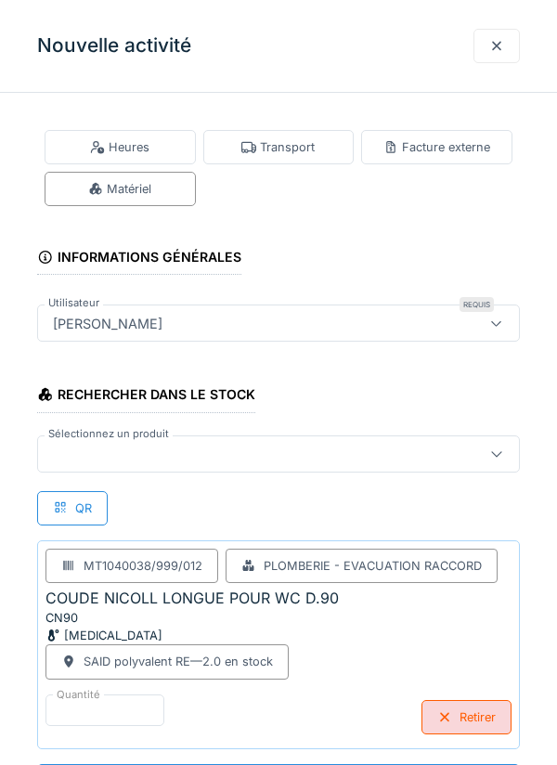
scroll to position [1, 0]
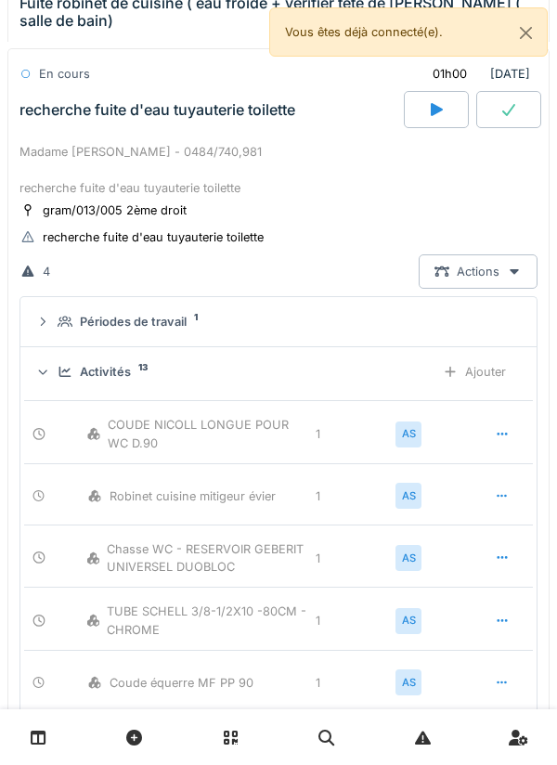
scroll to position [797, 0]
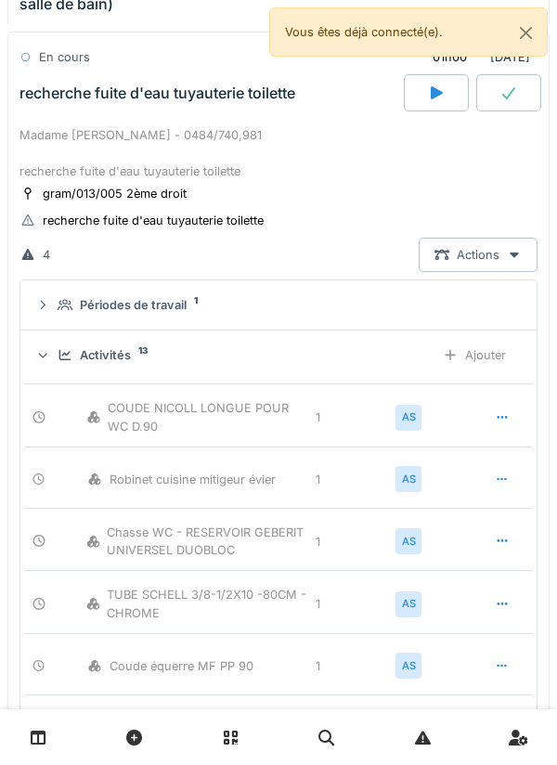
click at [491, 341] on div "Ajouter" at bounding box center [474, 355] width 95 height 34
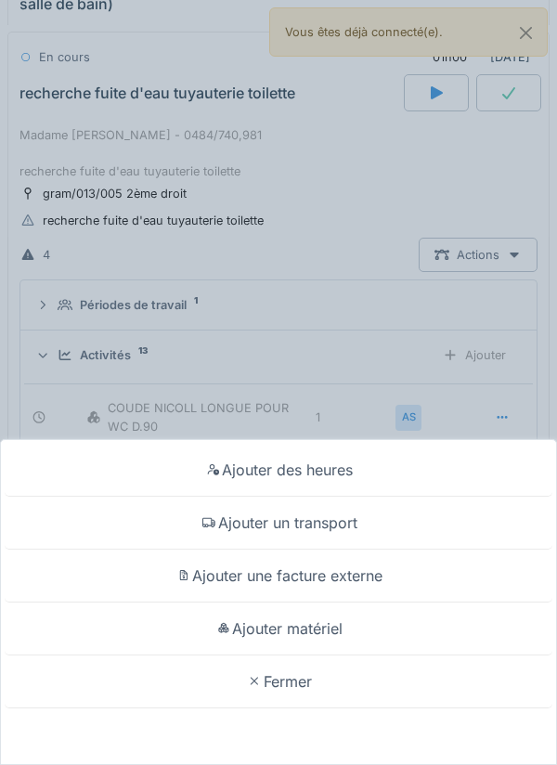
click at [340, 655] on div "Ajouter matériel" at bounding box center [279, 628] width 548 height 53
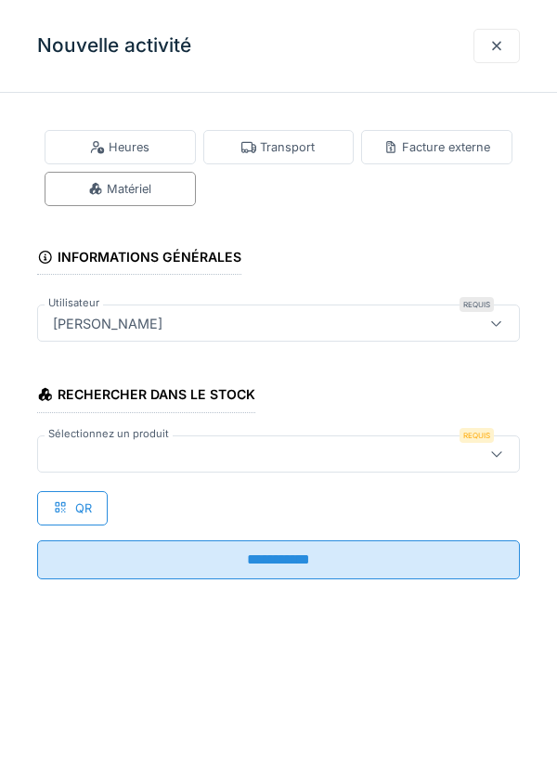
click at [379, 469] on div at bounding box center [278, 453] width 483 height 37
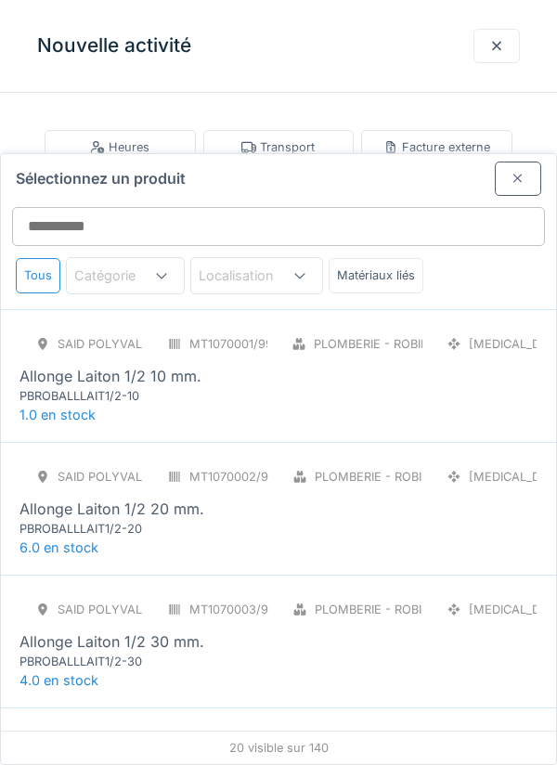
click at [417, 258] on div "Matériaux liés" at bounding box center [376, 275] width 95 height 34
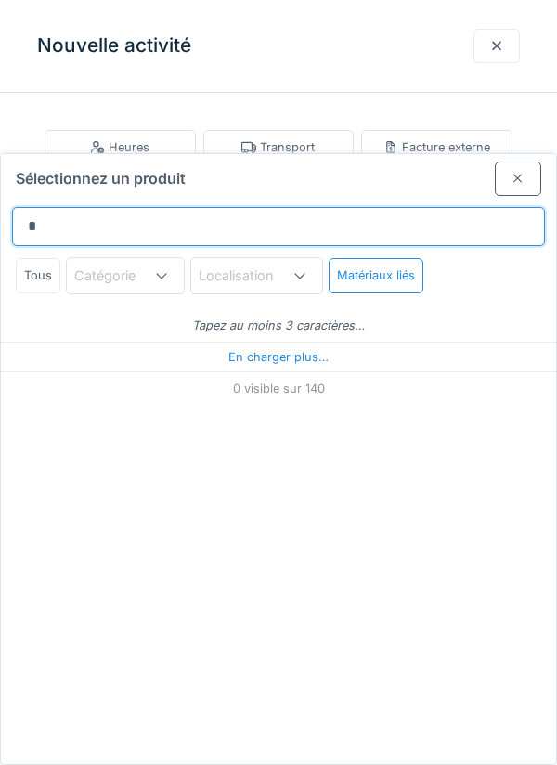
type input "**"
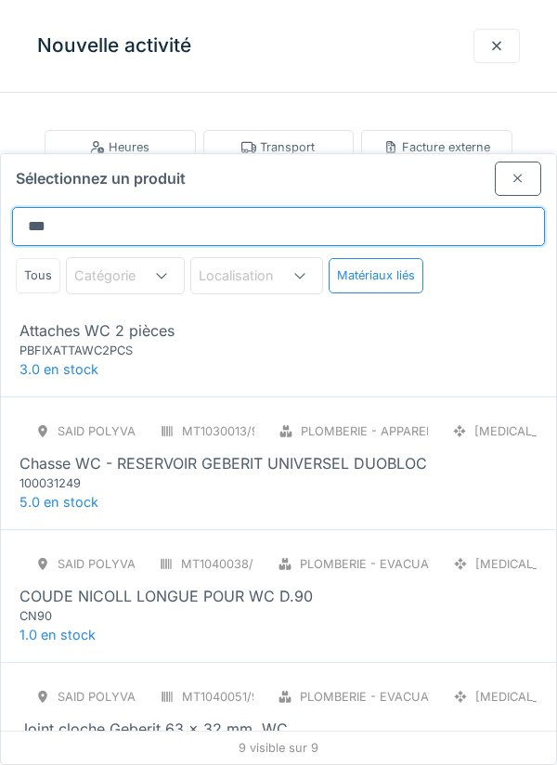
scroll to position [23, 0]
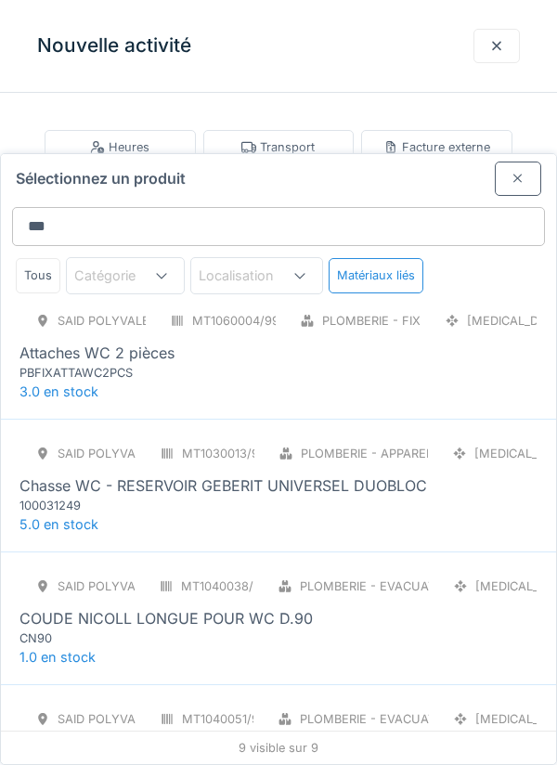
click at [379, 311] on div "SAID polyvalent RE MT1060004/999/012 Plomberie - Fixations [MEDICAL_DATA] Attac…" at bounding box center [278, 352] width 555 height 133
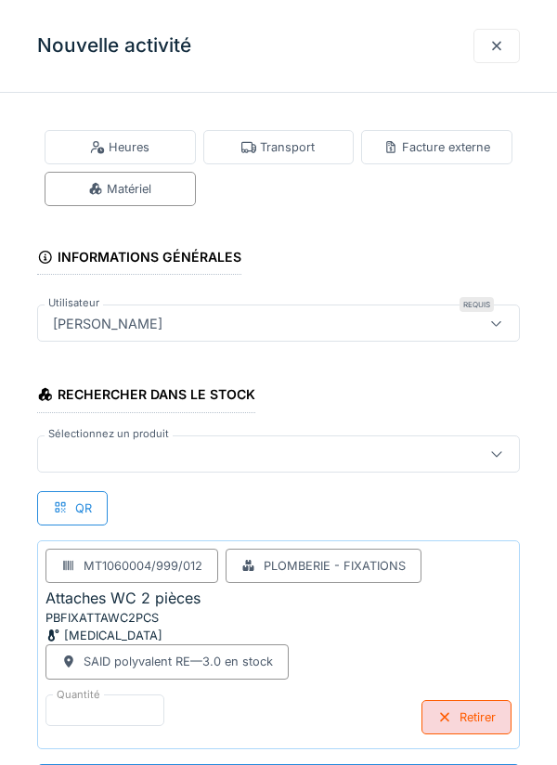
scroll to position [1, 0]
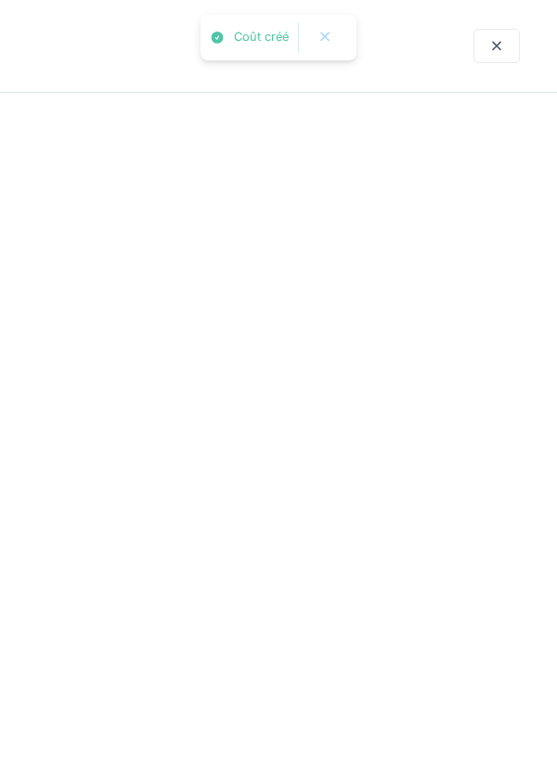
scroll to position [0, 0]
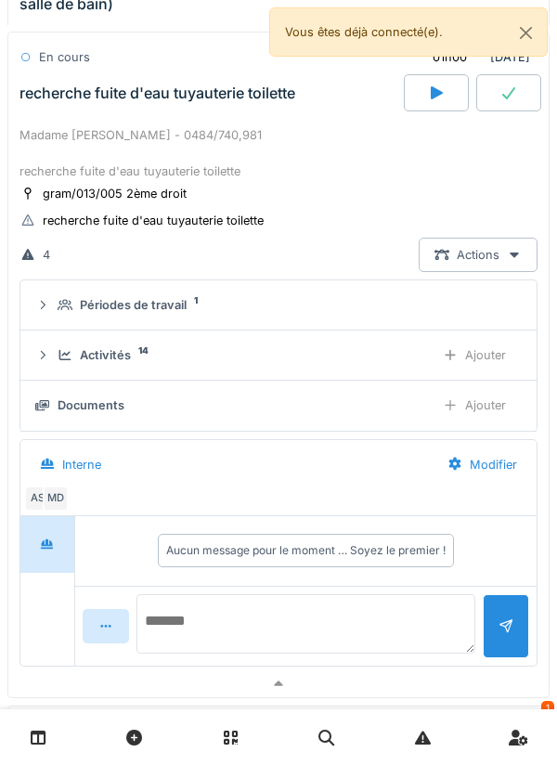
click at [295, 620] on textarea at bounding box center [305, 623] width 339 height 59
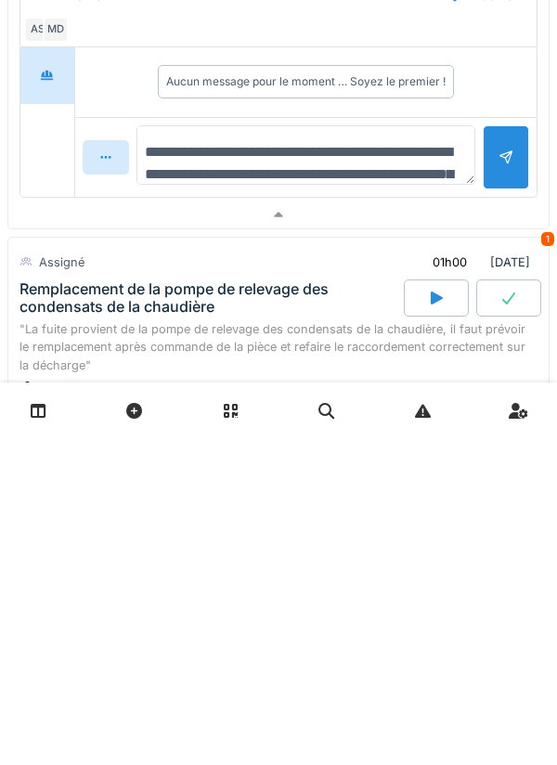
scroll to position [940, 0]
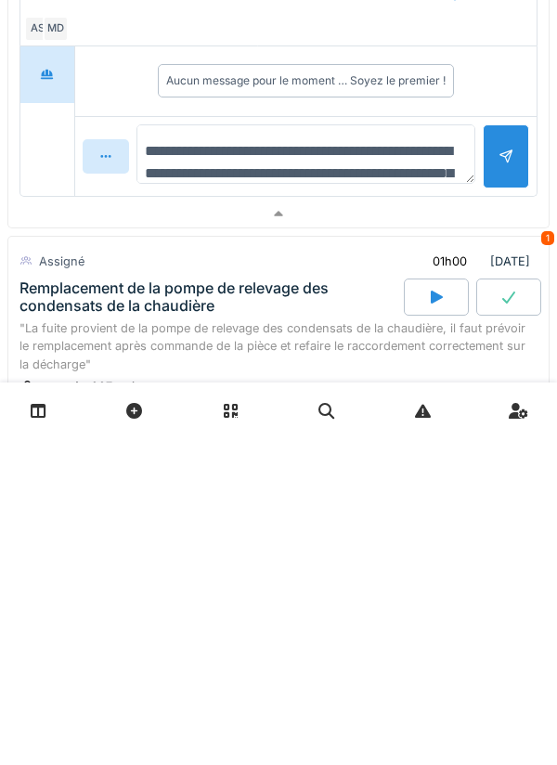
type textarea "**********"
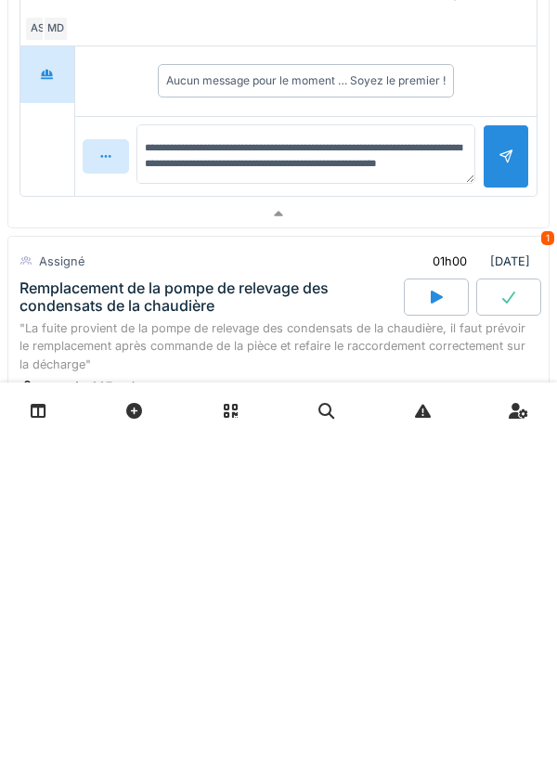
click at [503, 507] on div at bounding box center [506, 483] width 46 height 64
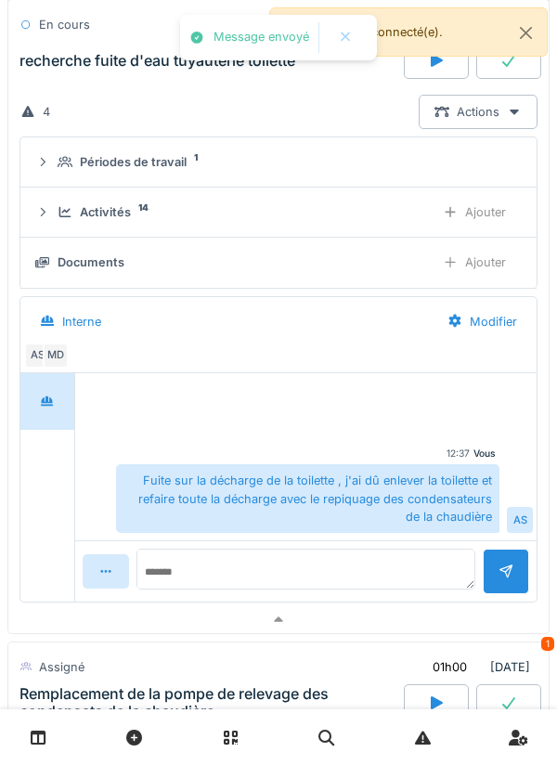
click at [392, 469] on div "Fuite sur la décharge de la toilette , j'ai dû enlever la toilette et refaire t…" at bounding box center [307, 498] width 383 height 69
click at [403, 577] on textarea at bounding box center [305, 569] width 339 height 41
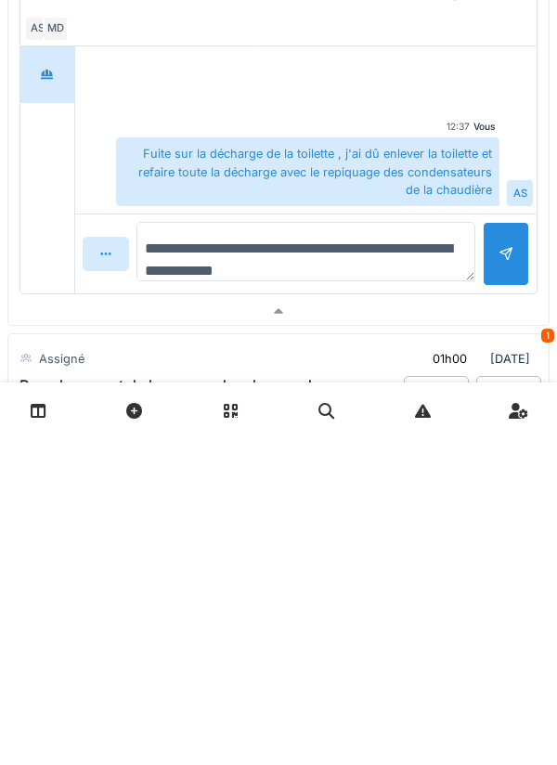
type textarea "**********"
click at [508, 575] on div at bounding box center [506, 581] width 15 height 18
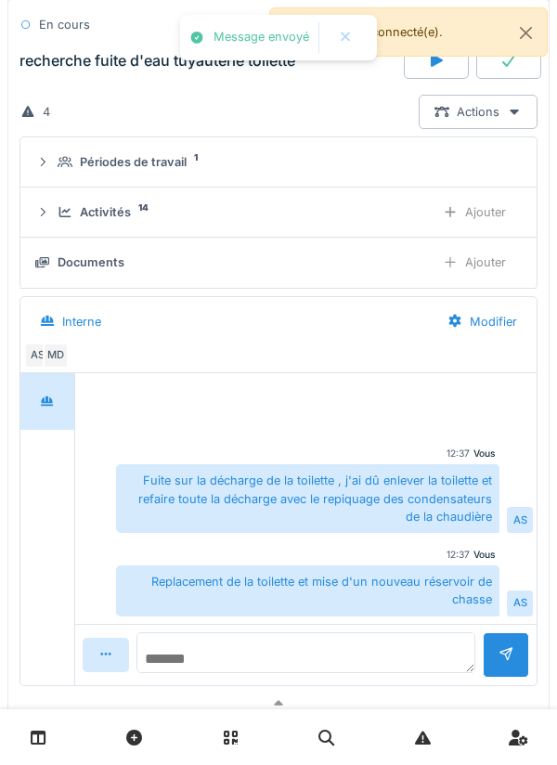
click at [405, 634] on textarea at bounding box center [305, 652] width 339 height 41
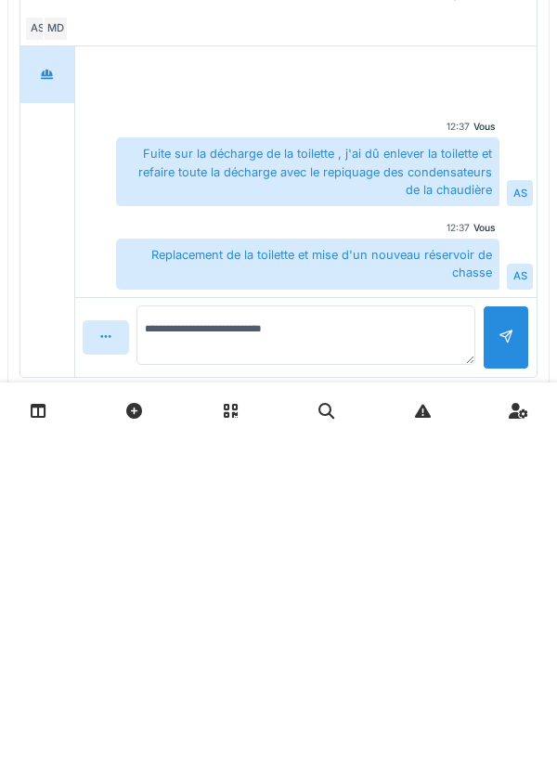
click at [506, 676] on div at bounding box center [506, 664] width 46 height 64
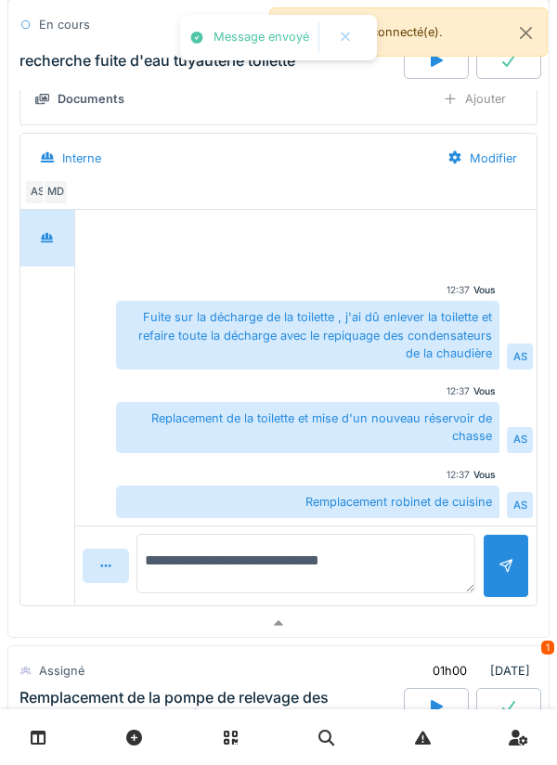
scroll to position [1121, 0]
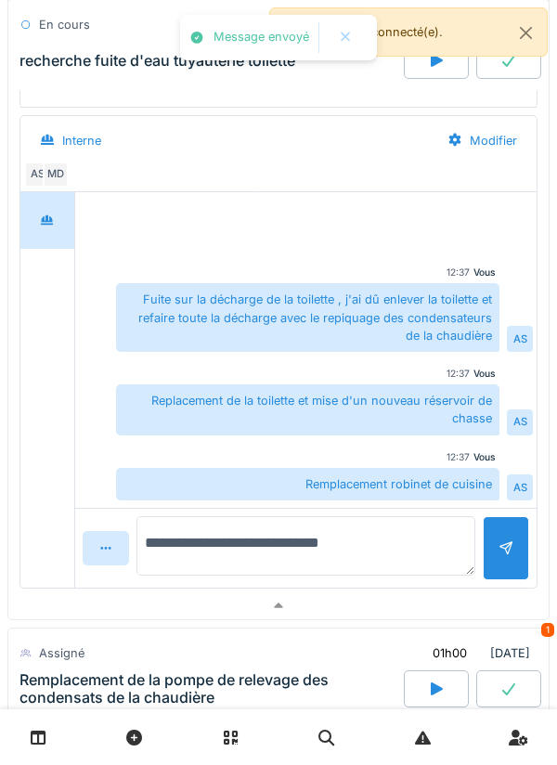
click at [411, 552] on textarea "**********" at bounding box center [305, 545] width 339 height 59
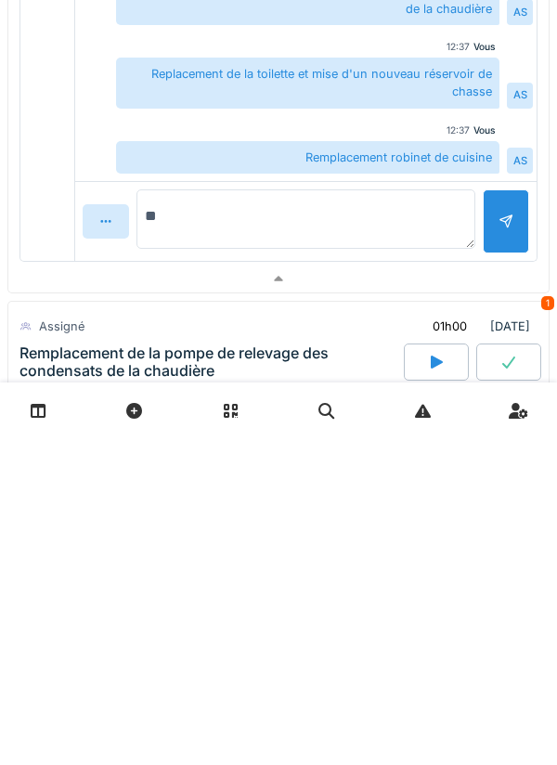
type textarea "*"
click at [442, 554] on textarea "**" at bounding box center [305, 545] width 339 height 59
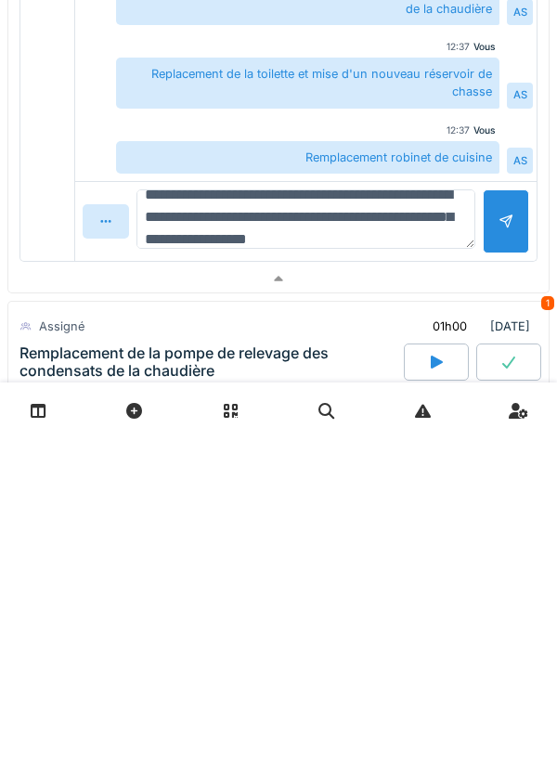
scroll to position [44, 0]
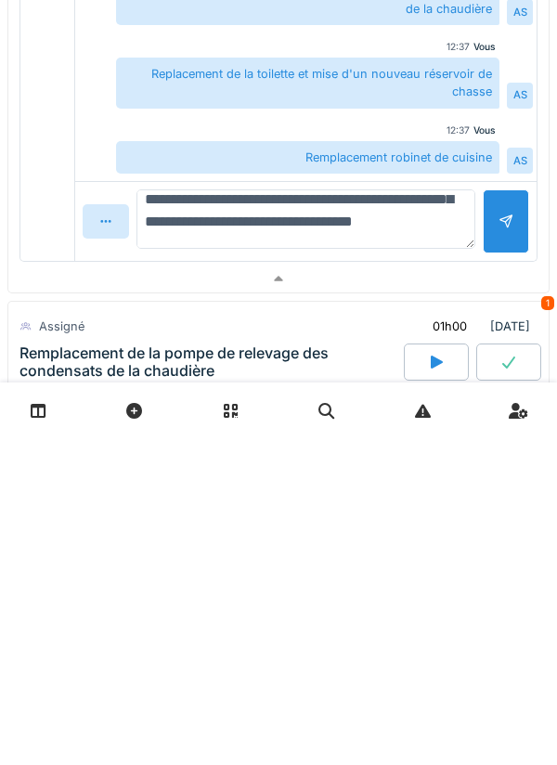
type textarea "**********"
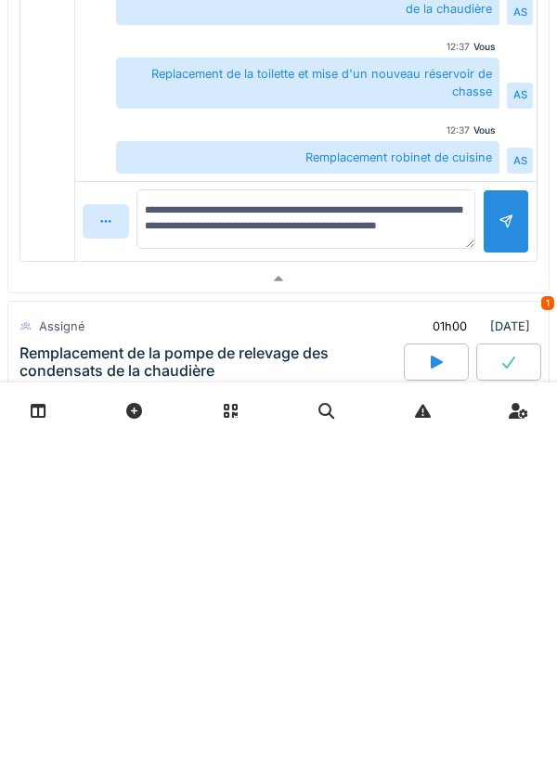
click at [498, 553] on div at bounding box center [506, 548] width 46 height 64
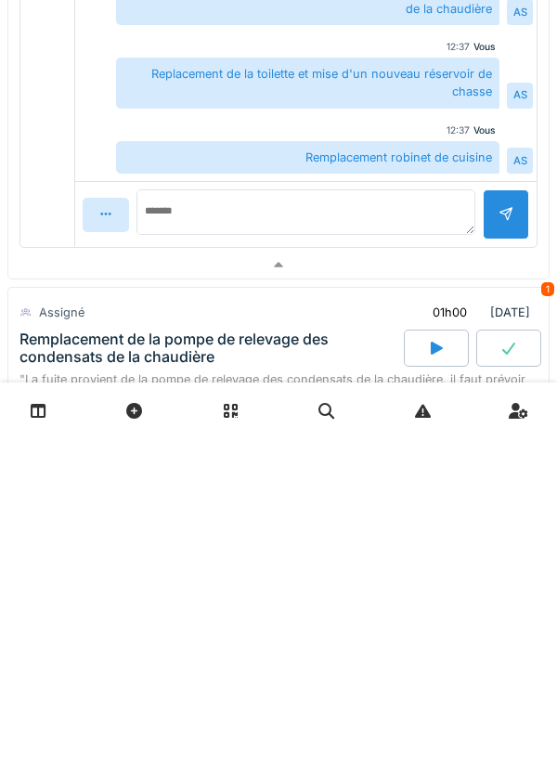
scroll to position [0, 0]
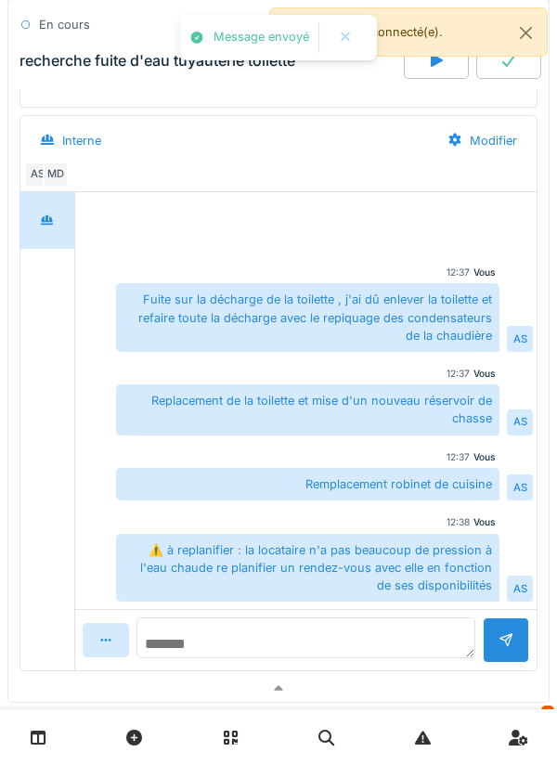
click at [378, 638] on textarea at bounding box center [305, 637] width 339 height 41
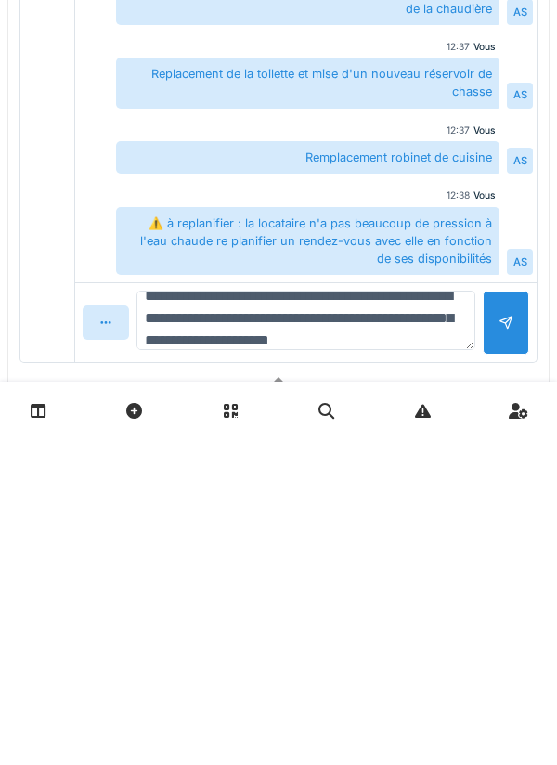
scroll to position [1144, 0]
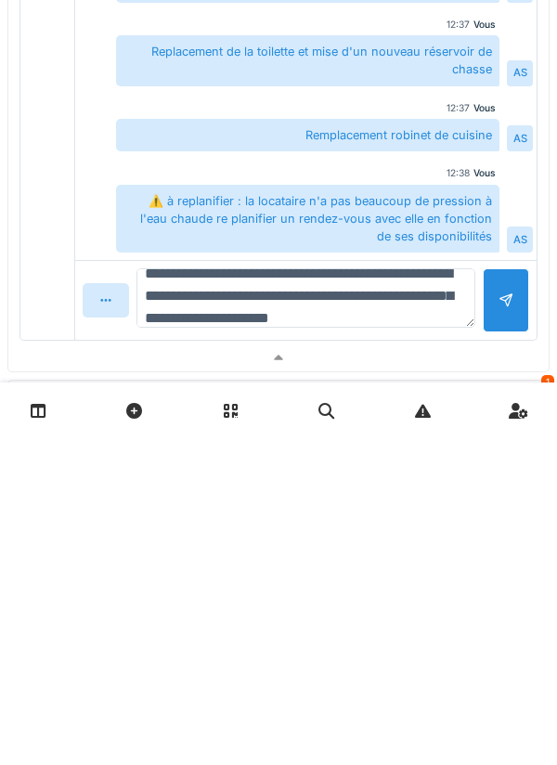
click at [308, 647] on textarea "**********" at bounding box center [305, 624] width 339 height 59
type textarea "**********"
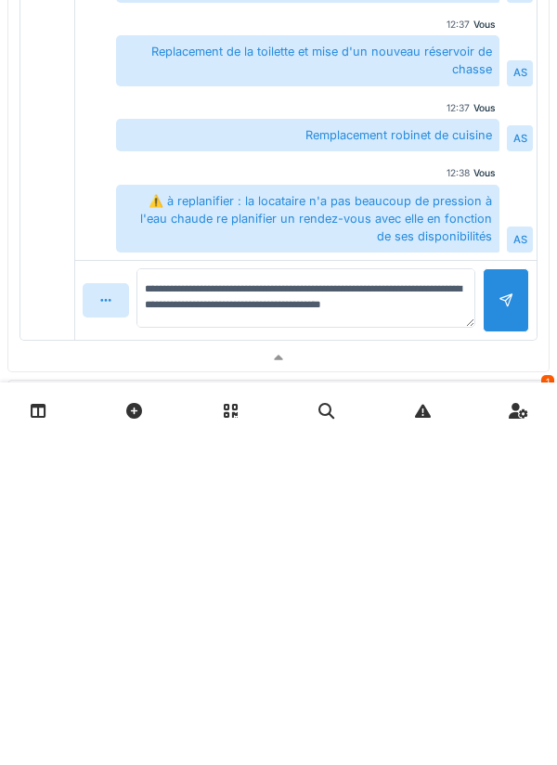
click at [500, 633] on div at bounding box center [506, 627] width 15 height 18
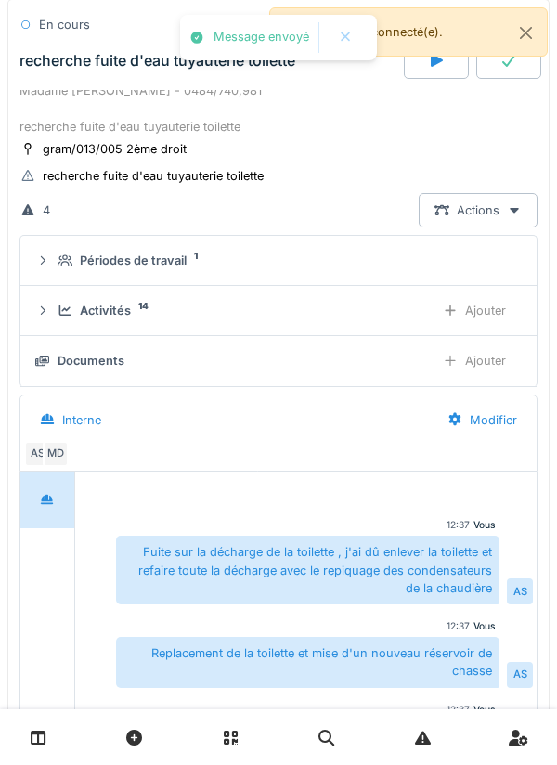
scroll to position [839, 0]
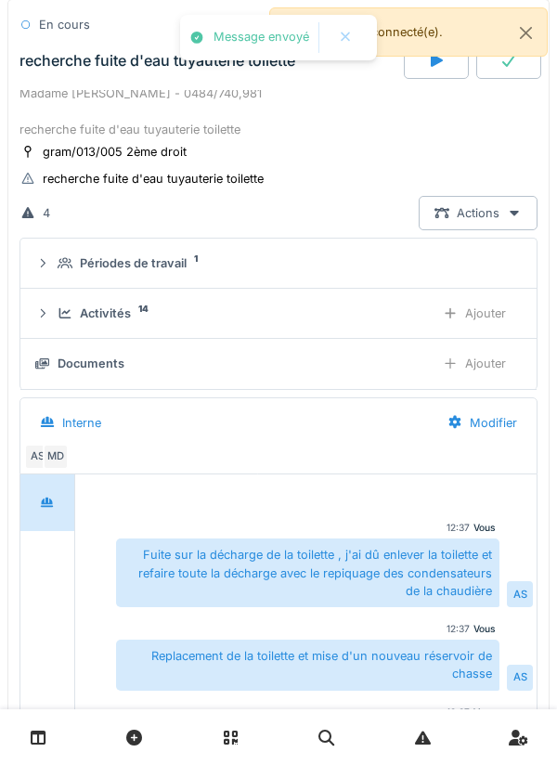
click at [493, 371] on div "Ajouter" at bounding box center [474, 363] width 95 height 34
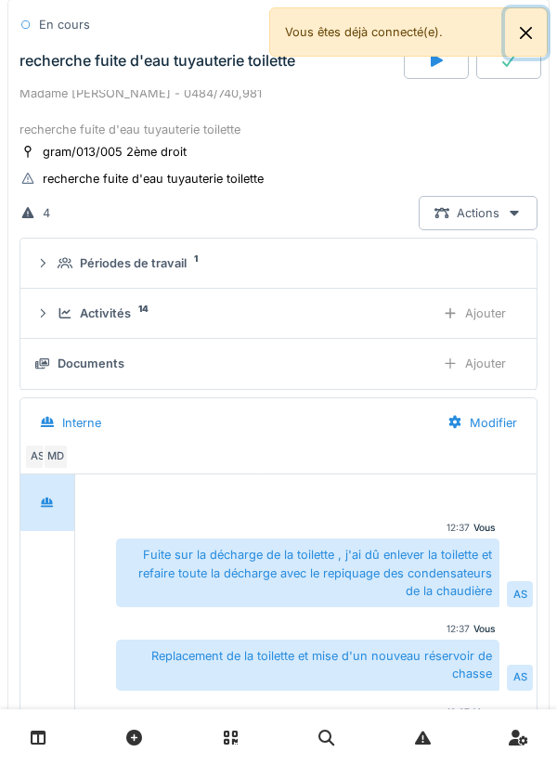
click at [510, 35] on button "Close" at bounding box center [526, 32] width 42 height 49
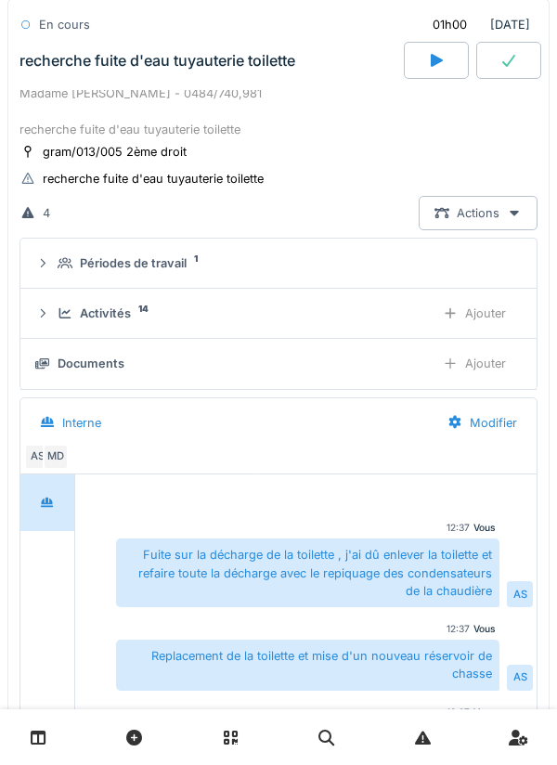
scroll to position [1763, 0]
